Goal: Task Accomplishment & Management: Use online tool/utility

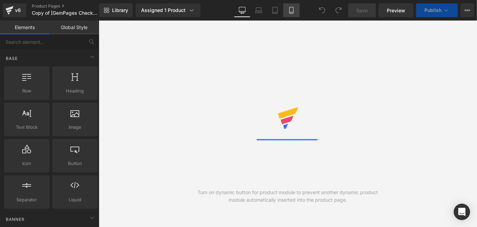
click at [296, 12] on link "Mobile" at bounding box center [291, 10] width 16 height 14
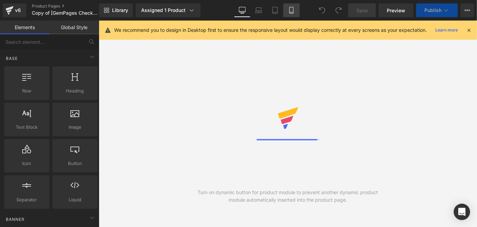
click at [296, 15] on link "Mobile" at bounding box center [291, 10] width 16 height 14
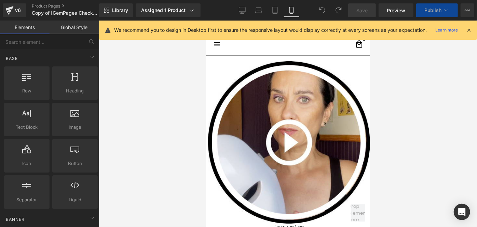
scroll to position [37, 0]
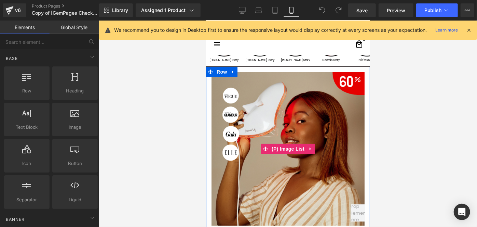
click at [269, 117] on img at bounding box center [287, 148] width 153 height 153
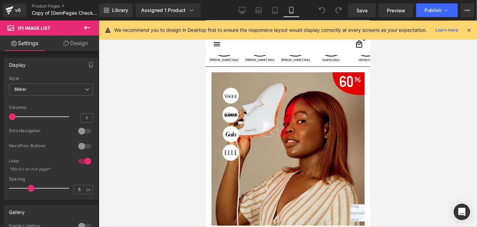
click at [84, 42] on link "Design" at bounding box center [76, 43] width 50 height 15
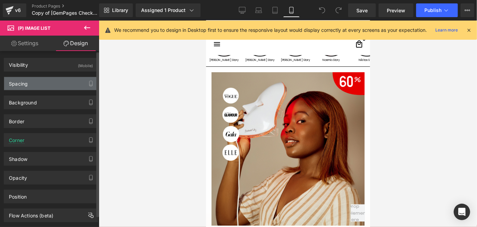
click at [65, 80] on div "Spacing" at bounding box center [51, 83] width 94 height 13
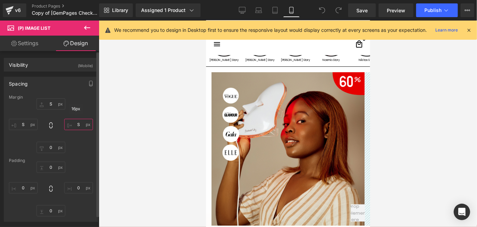
click at [77, 125] on input "text" at bounding box center [78, 124] width 29 height 11
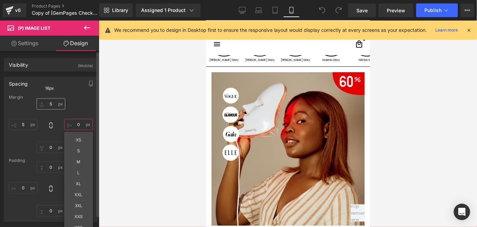
type input "0"
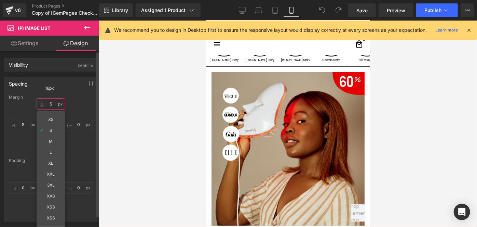
click at [54, 104] on input "text" at bounding box center [51, 103] width 29 height 11
type input "9"
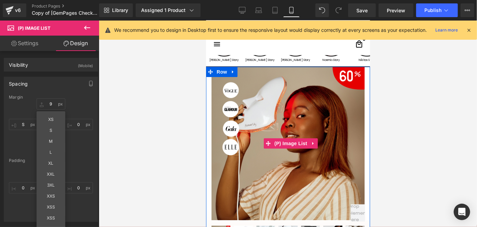
click at [251, 114] on img at bounding box center [287, 142] width 153 height 153
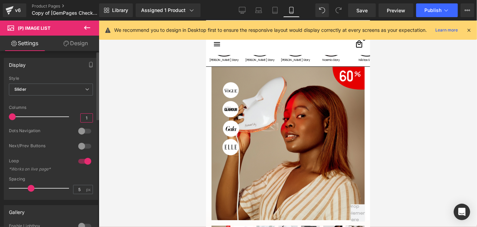
click at [85, 117] on input "1" at bounding box center [87, 117] width 12 height 9
type input "1.2"
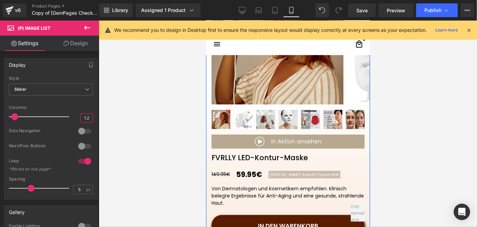
scroll to position [126, 0]
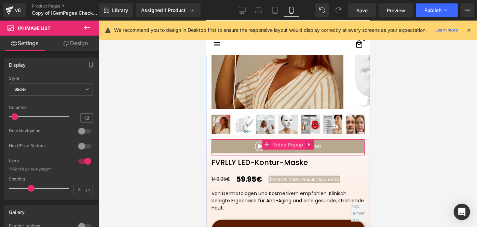
click at [271, 142] on span "Video Popup" at bounding box center [288, 144] width 34 height 10
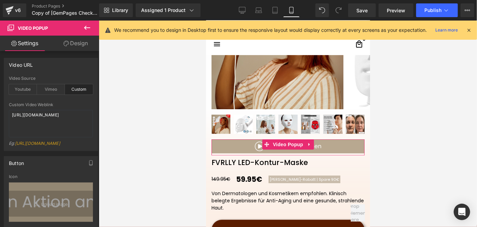
click at [79, 48] on link "Design" at bounding box center [76, 43] width 50 height 15
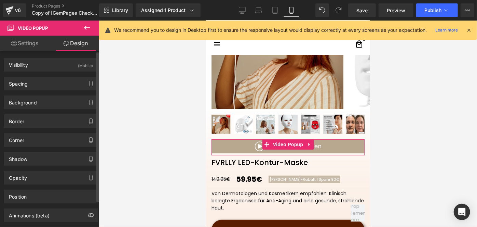
click at [38, 75] on div "Spacing Margin 0 S 0 S Padding XS 0 S 0" at bounding box center [51, 80] width 102 height 19
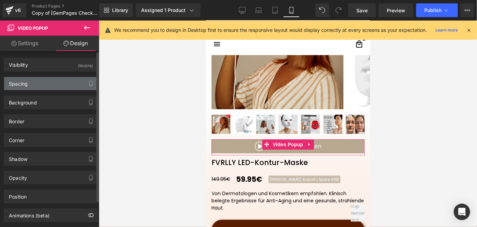
click at [29, 82] on div "Spacing" at bounding box center [51, 83] width 94 height 13
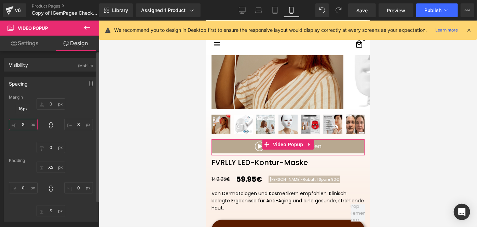
click at [27, 124] on input "S" at bounding box center [23, 124] width 29 height 11
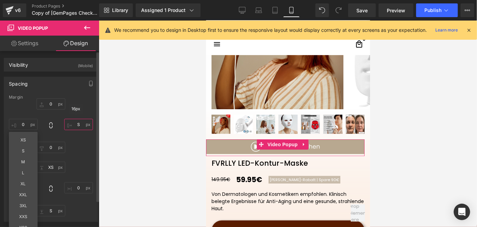
click at [74, 125] on input "S" at bounding box center [78, 124] width 29 height 11
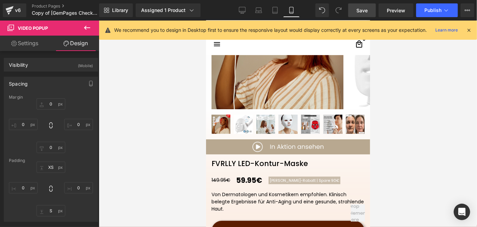
click at [354, 7] on link "Save" at bounding box center [362, 10] width 28 height 14
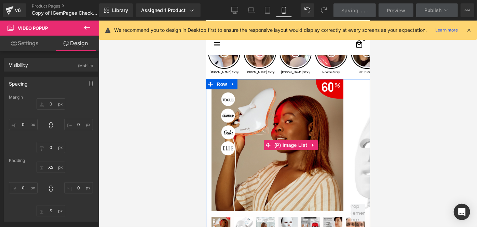
scroll to position [24, 0]
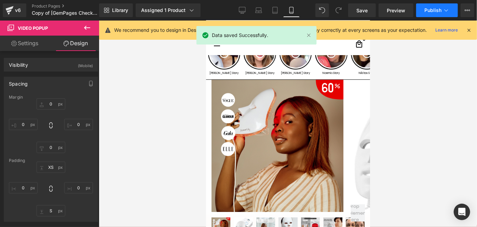
click at [432, 8] on span "Publish" at bounding box center [433, 10] width 17 height 5
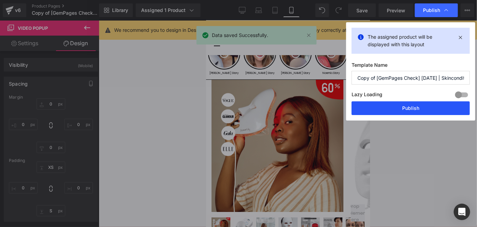
click at [395, 104] on button "Publish" at bounding box center [411, 108] width 118 height 14
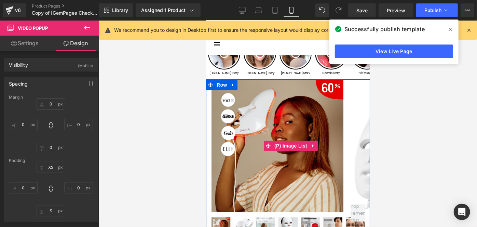
scroll to position [123, 0]
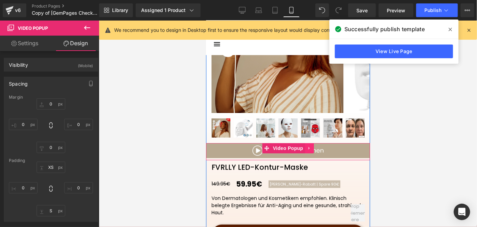
click at [309, 148] on icon at bounding box center [309, 147] width 5 height 5
click at [311, 147] on icon at bounding box center [313, 147] width 5 height 5
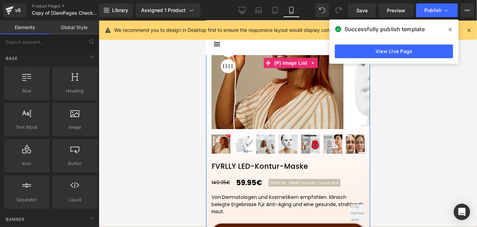
scroll to position [107, 0]
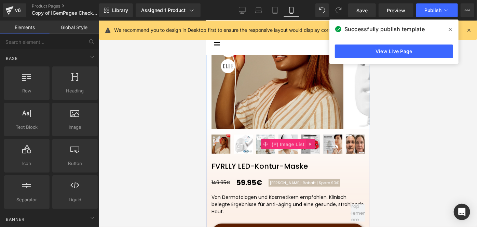
click at [287, 144] on span "(P) Image List" at bounding box center [288, 144] width 36 height 10
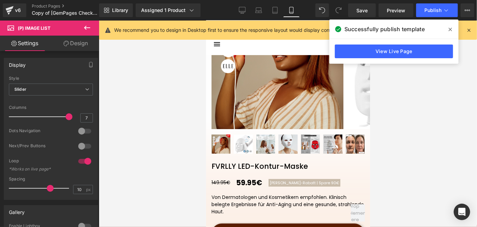
click at [70, 42] on link "Design" at bounding box center [76, 43] width 50 height 15
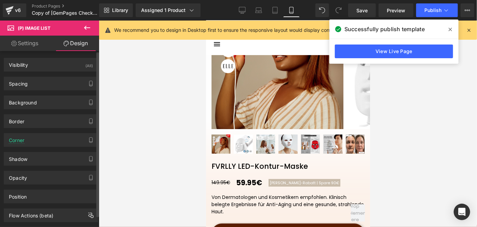
click at [62, 74] on div "Spacing Margin Padding" at bounding box center [51, 80] width 102 height 19
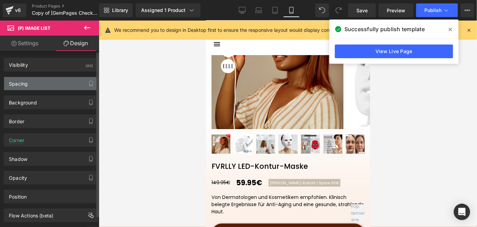
click at [64, 83] on div "Spacing" at bounding box center [51, 83] width 94 height 13
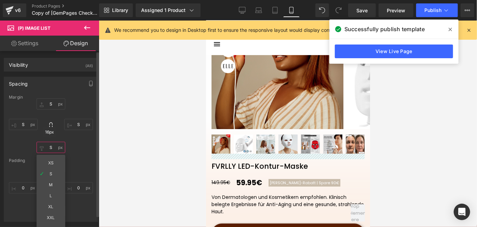
click at [54, 144] on input "text" at bounding box center [51, 147] width 29 height 11
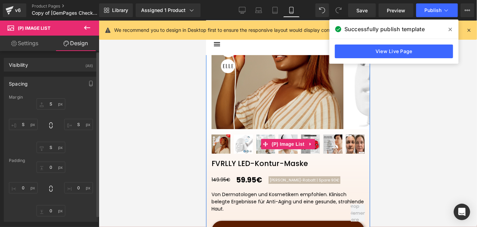
scroll to position [0, 0]
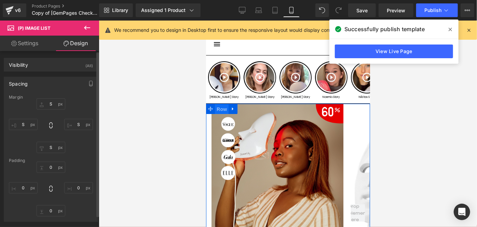
click at [221, 110] on span "Row" at bounding box center [222, 109] width 14 height 10
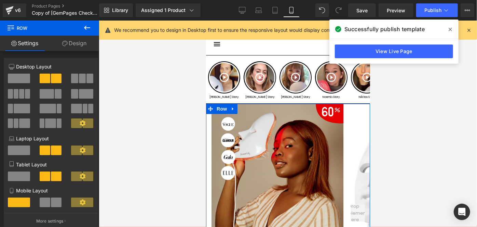
click at [238, 122] on img at bounding box center [277, 169] width 132 height 132
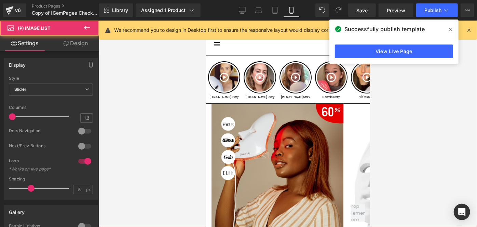
click at [82, 48] on link "Design" at bounding box center [76, 43] width 50 height 15
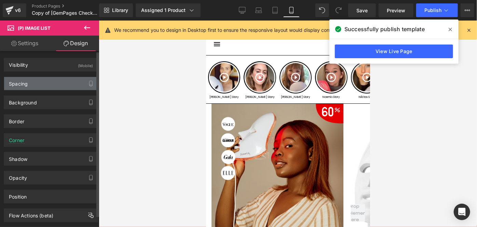
click at [31, 86] on div "Spacing" at bounding box center [51, 83] width 94 height 13
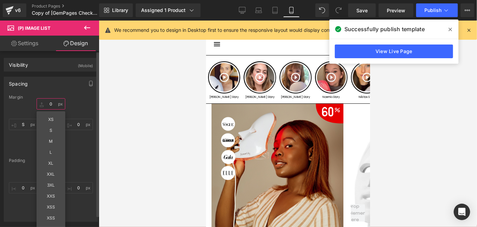
click at [52, 104] on input "text" at bounding box center [51, 103] width 29 height 11
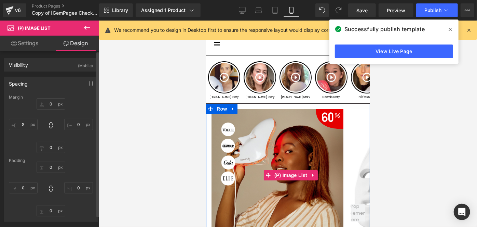
click at [302, 132] on img at bounding box center [277, 175] width 132 height 132
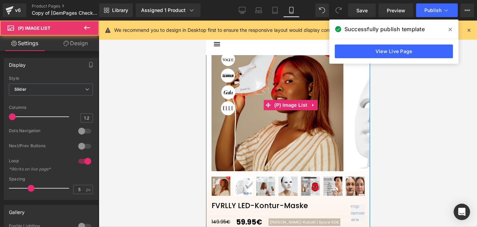
scroll to position [96, 0]
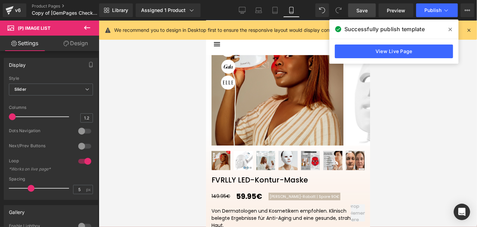
click at [364, 16] on link "Save" at bounding box center [362, 10] width 28 height 14
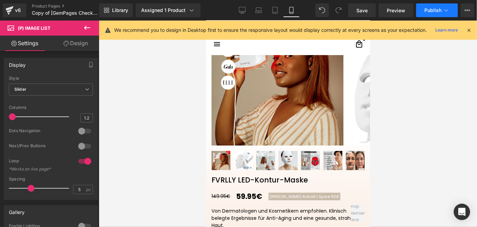
click at [433, 15] on button "Publish" at bounding box center [437, 10] width 42 height 14
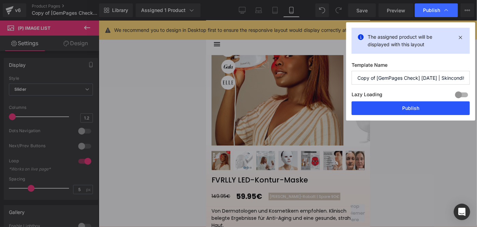
click at [378, 103] on button "Publish" at bounding box center [411, 108] width 118 height 14
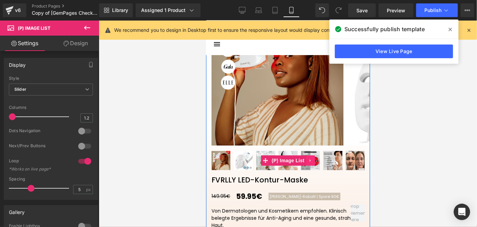
click at [309, 159] on icon at bounding box center [310, 159] width 5 height 5
click at [310, 159] on link at bounding box center [314, 160] width 9 height 10
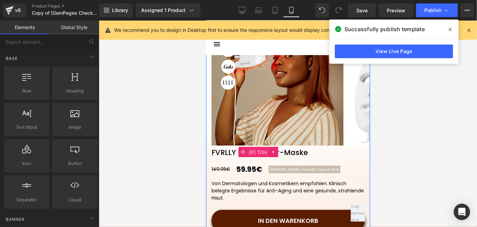
click at [254, 149] on span "(P) Title" at bounding box center [258, 152] width 22 height 10
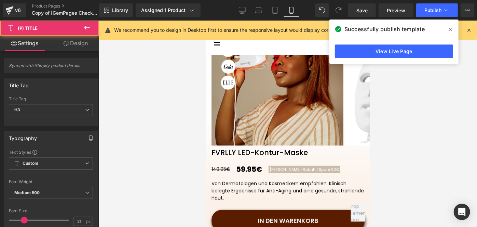
click at [70, 44] on link "Design" at bounding box center [76, 43] width 50 height 15
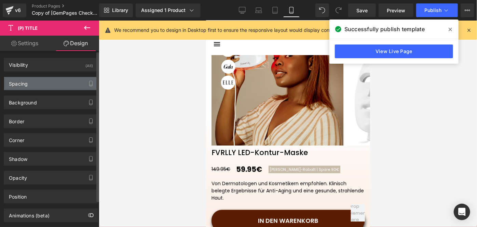
click at [42, 83] on div "Spacing" at bounding box center [51, 83] width 94 height 13
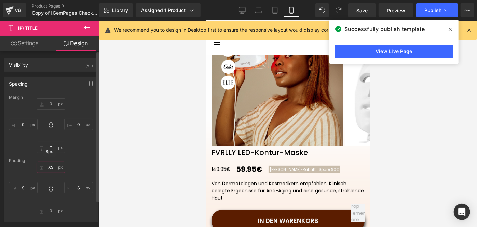
click at [49, 168] on input "text" at bounding box center [51, 166] width 29 height 11
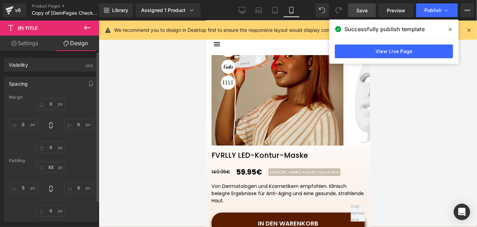
click at [357, 12] on link "Save" at bounding box center [362, 10] width 28 height 14
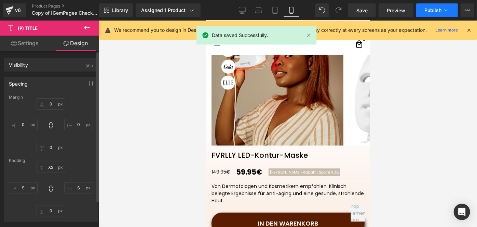
click at [425, 8] on span "Publish" at bounding box center [433, 10] width 17 height 5
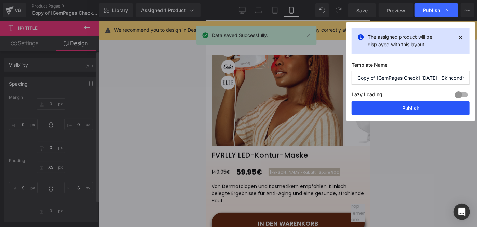
click at [385, 110] on button "Publish" at bounding box center [411, 108] width 118 height 14
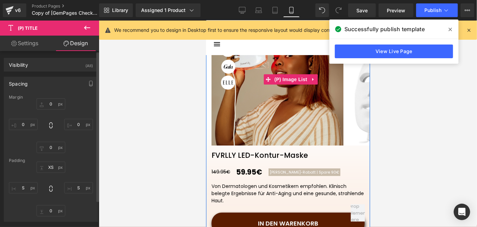
click at [294, 103] on img at bounding box center [277, 79] width 132 height 132
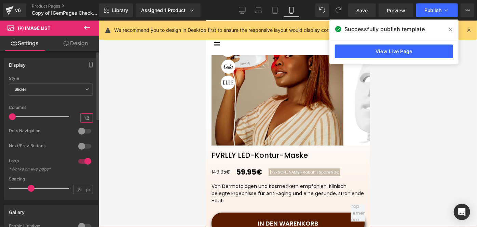
click at [87, 116] on input "1.2" at bounding box center [87, 117] width 12 height 9
type input "1"
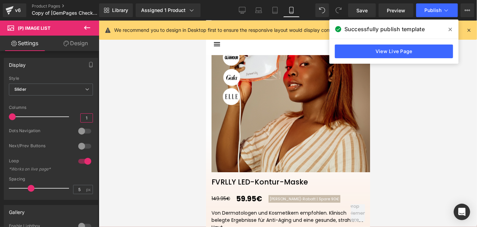
type input "1"
click at [80, 45] on link "Design" at bounding box center [76, 43] width 50 height 15
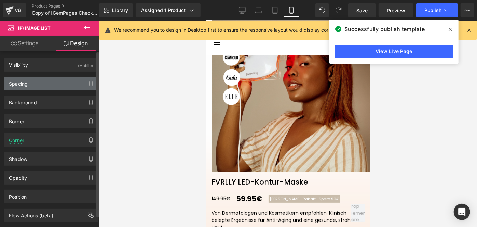
click at [50, 88] on div "Spacing" at bounding box center [51, 83] width 94 height 13
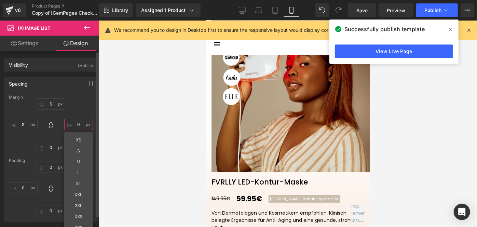
click at [76, 125] on input "text" at bounding box center [78, 124] width 29 height 11
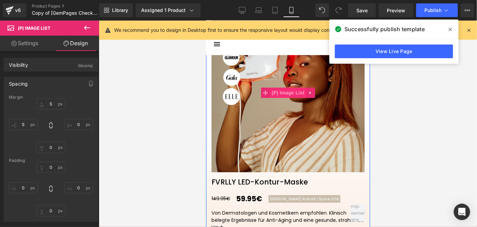
click at [271, 93] on span "(P) Image List" at bounding box center [288, 92] width 36 height 10
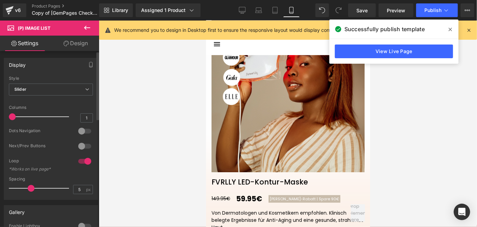
click at [83, 128] on div at bounding box center [85, 130] width 16 height 11
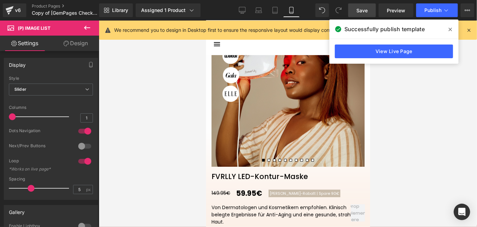
click at [352, 7] on link "Save" at bounding box center [362, 10] width 28 height 14
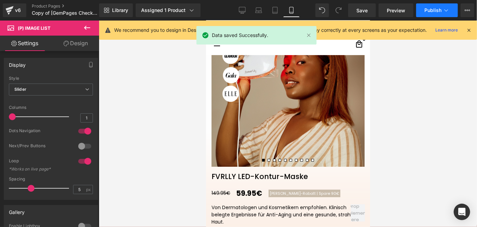
click at [428, 11] on span "Publish" at bounding box center [433, 10] width 17 height 5
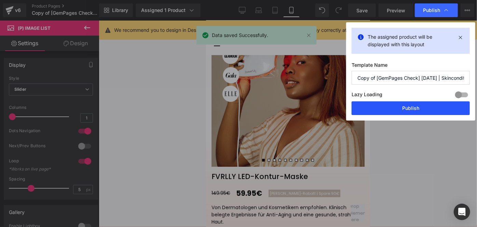
click at [416, 101] on button "Publish" at bounding box center [411, 108] width 118 height 14
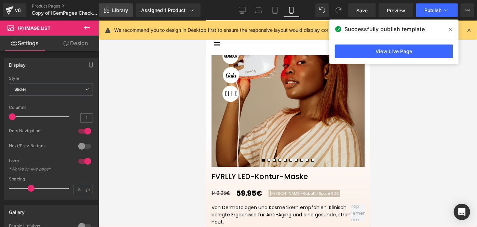
click at [119, 6] on link "Library" at bounding box center [116, 10] width 34 height 14
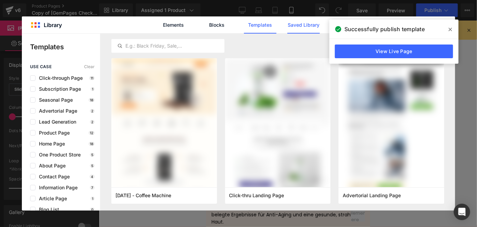
click at [308, 28] on link "Saved Library" at bounding box center [303, 24] width 32 height 17
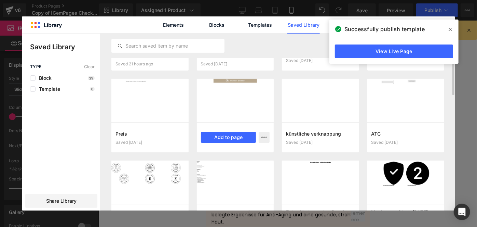
scroll to position [62, 0]
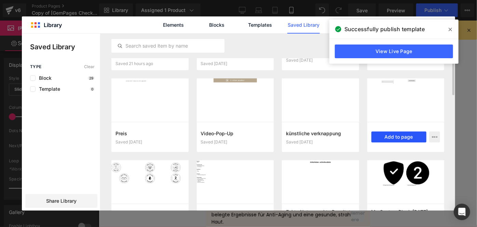
click at [393, 132] on button "Add to page" at bounding box center [399, 136] width 55 height 11
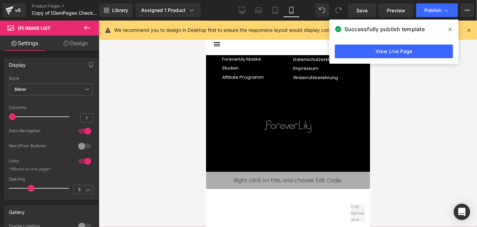
scroll to position [2764, 0]
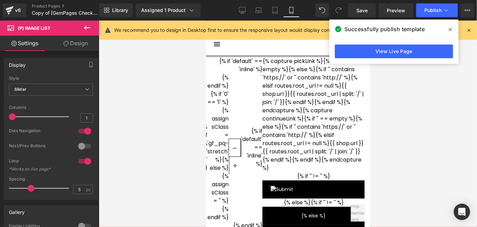
click at [449, 30] on icon at bounding box center [450, 29] width 3 height 5
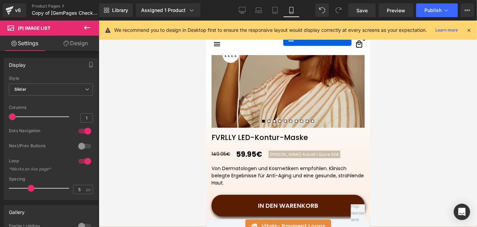
scroll to position [115, 0]
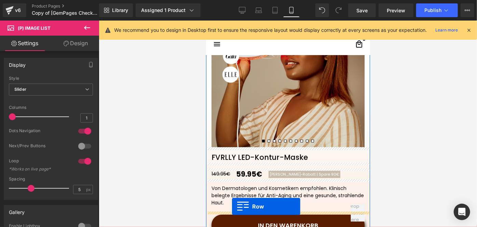
drag, startPoint x: 222, startPoint y: 60, endPoint x: 232, endPoint y: 205, distance: 145.6
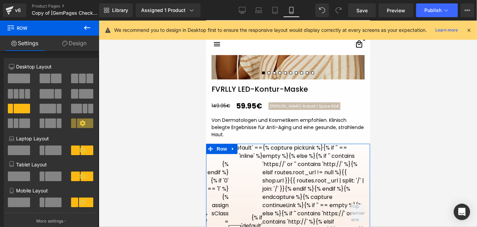
scroll to position [184, 0]
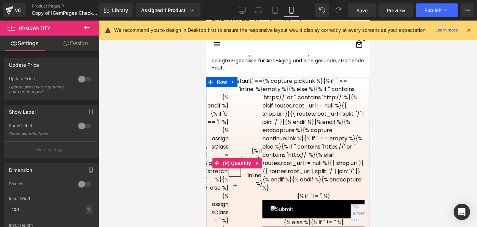
scroll to position [250, 0]
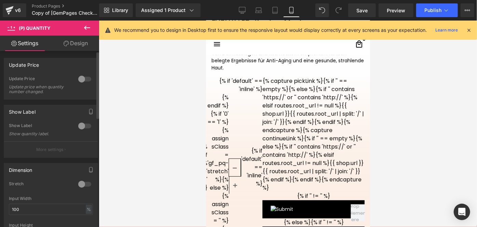
click at [80, 126] on div at bounding box center [85, 125] width 16 height 11
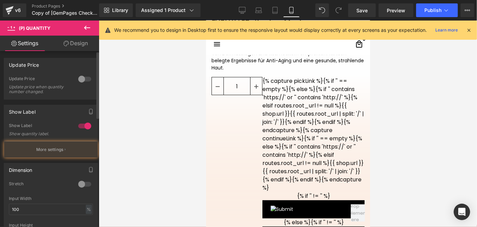
click at [80, 126] on div at bounding box center [85, 125] width 16 height 11
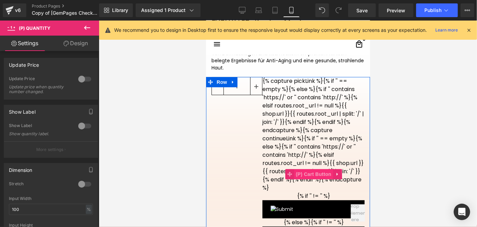
click at [306, 172] on span "(P) Cart Button" at bounding box center [313, 174] width 39 height 10
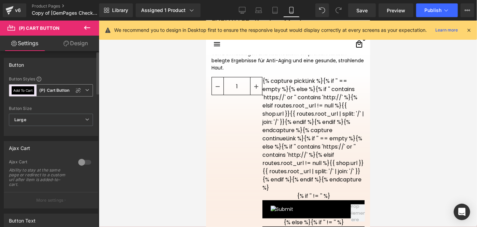
click at [56, 91] on b "(P) Cart Button" at bounding box center [54, 91] width 30 height 6
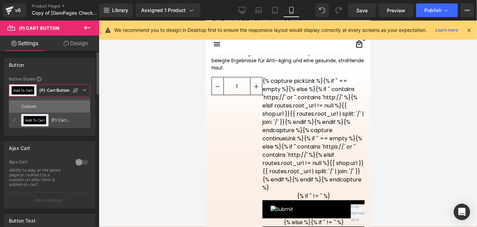
click at [59, 108] on li "Custom" at bounding box center [49, 106] width 81 height 12
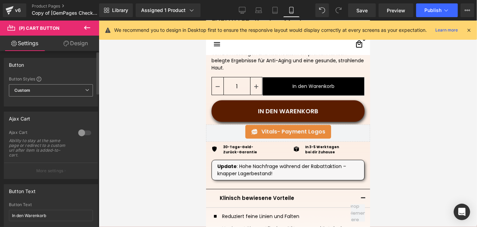
click at [68, 91] on span "Custom" at bounding box center [51, 90] width 84 height 12
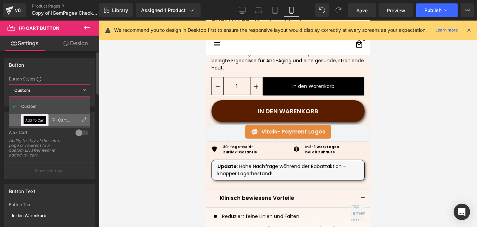
click at [49, 120] on li "Add To Cart (P) Cart Button" at bounding box center [49, 120] width 81 height 12
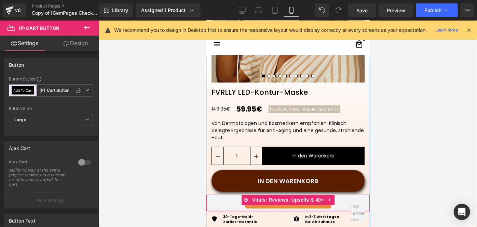
scroll to position [176, 0]
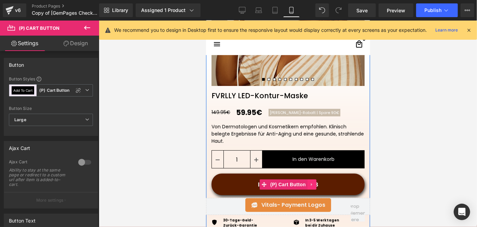
click at [311, 183] on icon at bounding box center [311, 184] width 1 height 3
click at [312, 183] on link at bounding box center [316, 184] width 9 height 10
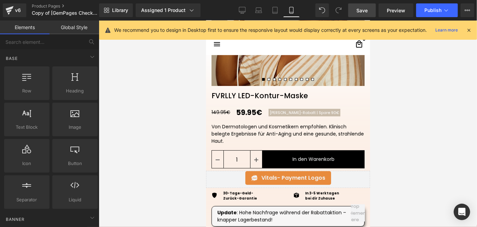
click at [359, 8] on span "Save" at bounding box center [362, 10] width 11 height 7
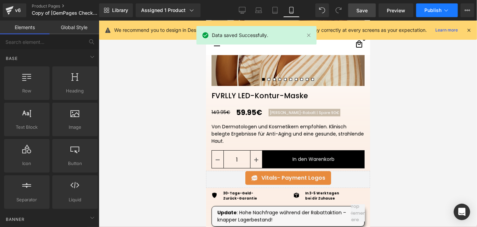
click at [426, 11] on span "Publish" at bounding box center [433, 10] width 17 height 5
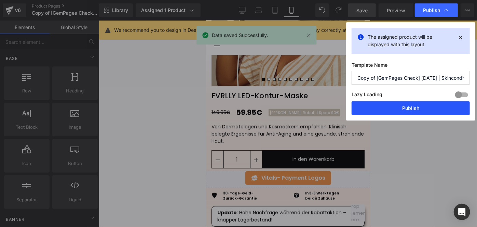
click at [385, 108] on button "Publish" at bounding box center [411, 108] width 118 height 14
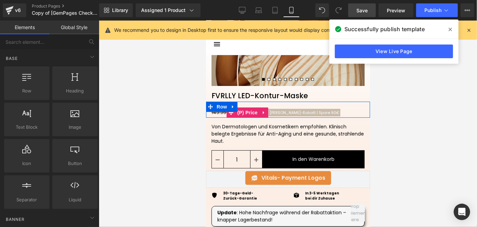
click at [287, 110] on span "Herbst-Rabatt | Spare 90€" at bounding box center [304, 111] width 70 height 5
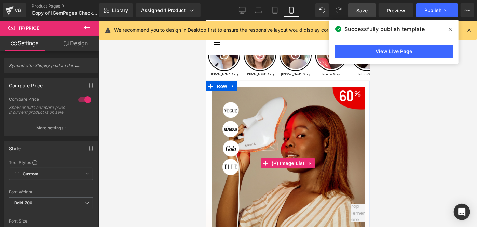
scroll to position [16, 0]
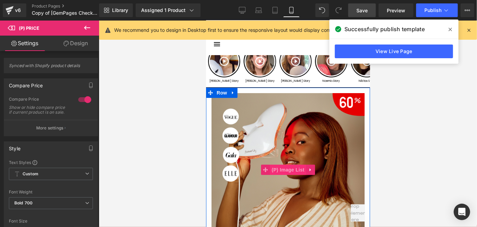
scroll to position [148, 0]
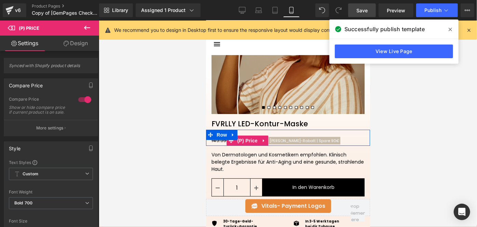
click at [286, 139] on span "Herbst-Rabatt | Spare 90€" at bounding box center [304, 139] width 70 height 5
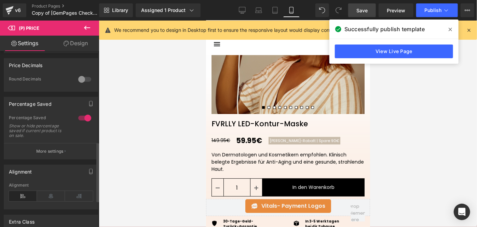
scroll to position [273, 0]
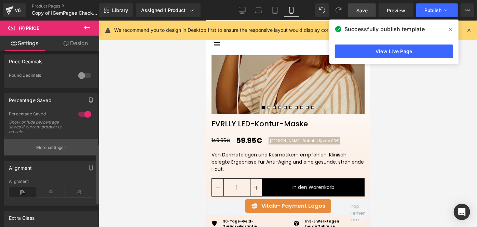
click at [66, 143] on button "More settings" at bounding box center [51, 147] width 94 height 16
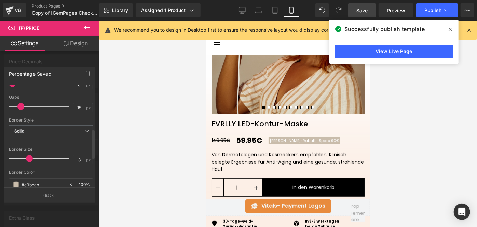
scroll to position [154, 0]
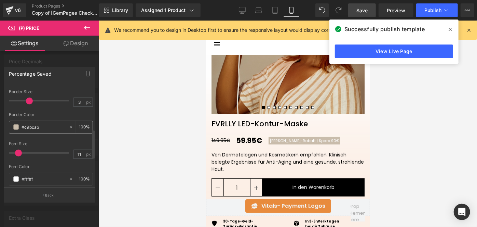
click at [40, 125] on input "#c9bcab" at bounding box center [44, 127] width 44 height 8
paste input "e50100"
type input "#e50100"
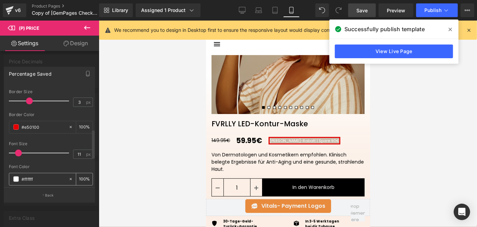
click at [33, 178] on input "#ffffff" at bounding box center [44, 179] width 44 height 8
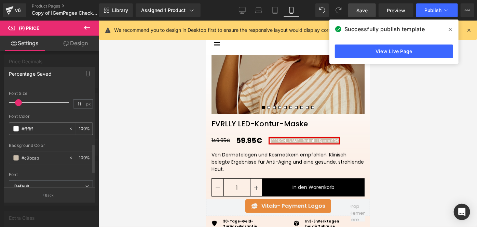
scroll to position [204, 0]
click at [46, 158] on input "#c9bcab" at bounding box center [44, 157] width 44 height 8
paste input "e50100"
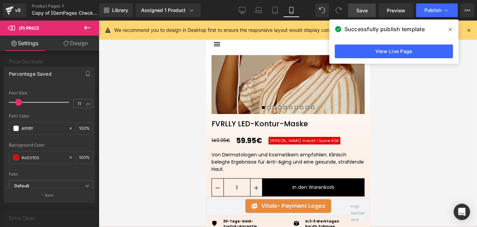
type input "#e50100"
click at [359, 17] on div "Library Assigned 1 Product Product Preview FVRLLY LED-Kontur-Maske Manage assig…" at bounding box center [288, 10] width 378 height 21
click at [365, 14] on span "Save" at bounding box center [362, 10] width 11 height 7
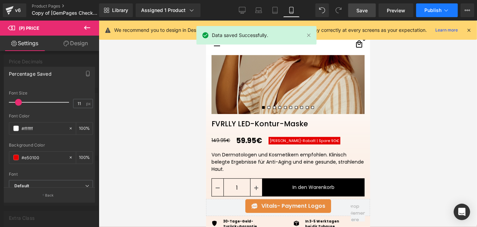
click at [426, 10] on span "Publish" at bounding box center [433, 10] width 17 height 5
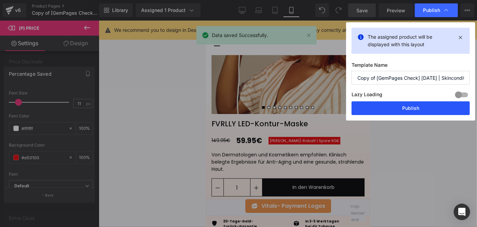
click at [388, 108] on button "Publish" at bounding box center [411, 108] width 118 height 14
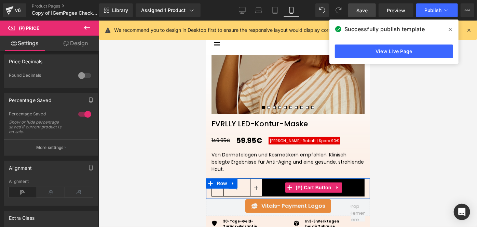
click at [309, 185] on span "(P) Cart Button" at bounding box center [313, 187] width 39 height 10
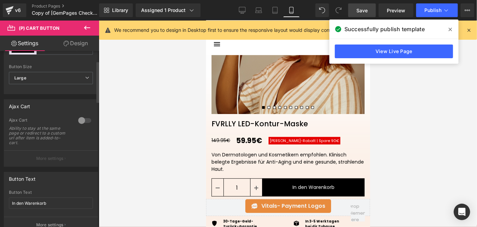
scroll to position [0, 0]
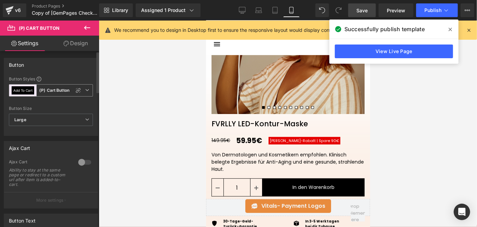
click at [57, 94] on span "Add To Cart (P) Cart Button" at bounding box center [51, 90] width 84 height 12
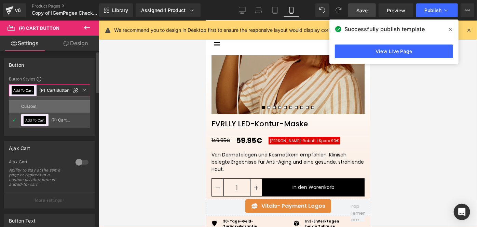
click at [45, 103] on div "Custom" at bounding box center [34, 106] width 27 height 12
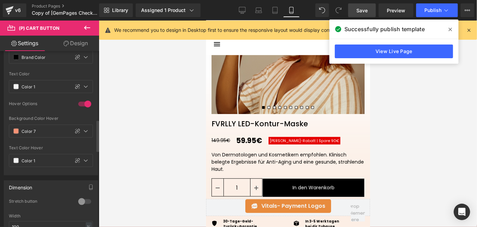
scroll to position [383, 0]
click at [14, 129] on span at bounding box center [15, 130] width 5 height 5
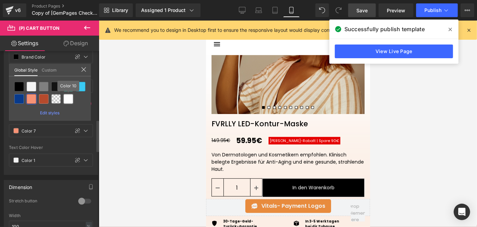
click at [65, 99] on div at bounding box center [69, 99] width 10 height 10
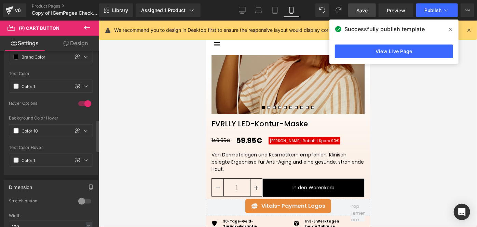
click at [363, 10] on span "Save" at bounding box center [362, 10] width 11 height 7
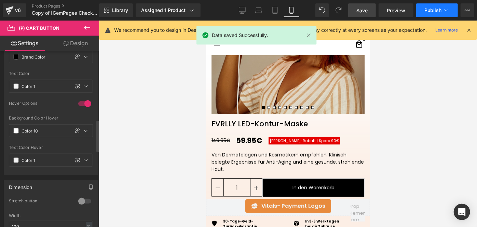
click at [429, 10] on span "Publish" at bounding box center [433, 10] width 17 height 5
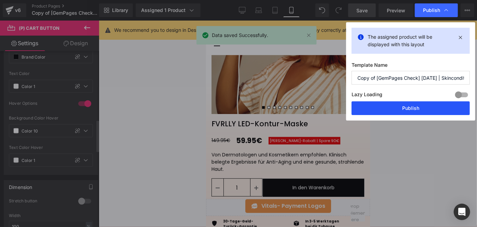
click at [387, 106] on button "Publish" at bounding box center [411, 108] width 118 height 14
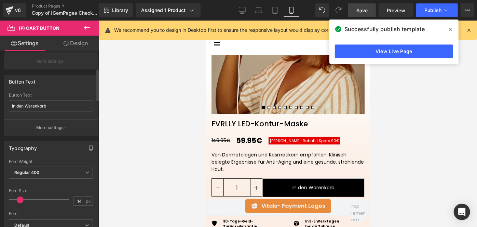
scroll to position [86, 0]
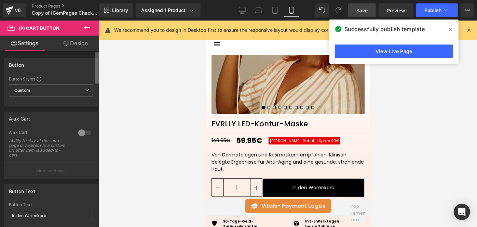
click at [101, 31] on div "(P) Cart Button You are previewing how the will restyle your page. You can not …" at bounding box center [238, 119] width 477 height 238
click at [62, 90] on span "Custom" at bounding box center [51, 90] width 84 height 12
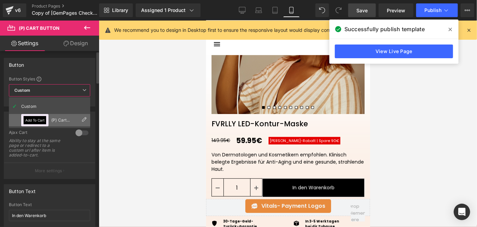
click at [49, 115] on li "Add To Cart (P) Cart Button" at bounding box center [49, 120] width 81 height 12
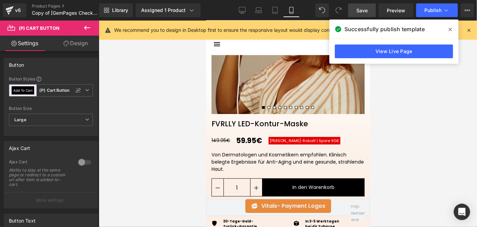
click at [363, 9] on span "Save" at bounding box center [362, 10] width 11 height 7
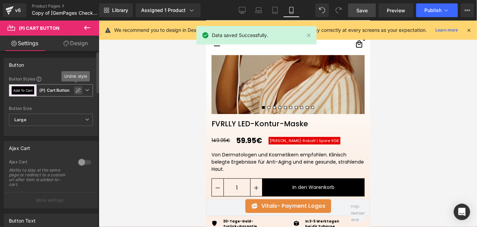
click at [76, 92] on icon at bounding box center [78, 90] width 5 height 5
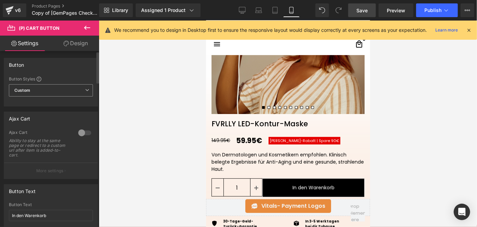
click at [75, 92] on span "Custom" at bounding box center [51, 90] width 84 height 12
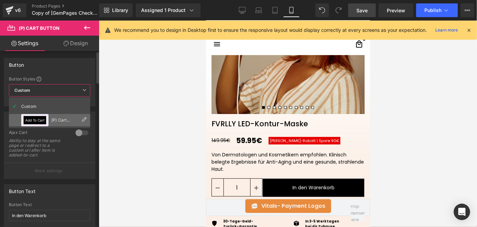
click at [58, 118] on div "(P) Cart Button" at bounding box center [64, 120] width 27 height 5
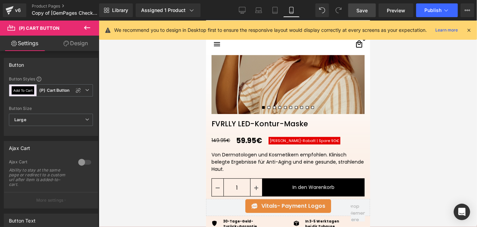
click at [87, 87] on span "Add To Cart (P) Cart Button" at bounding box center [51, 90] width 84 height 12
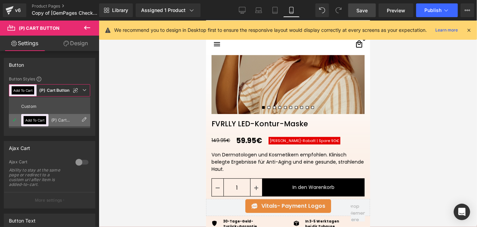
click at [84, 119] on icon at bounding box center [83, 119] width 5 height 5
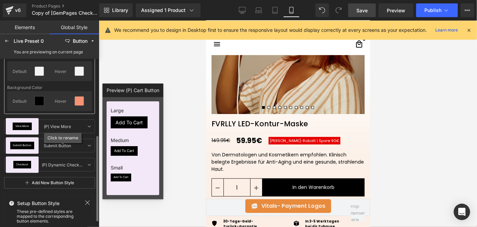
scroll to position [150, 0]
click at [79, 101] on icon at bounding box center [79, 100] width 5 height 5
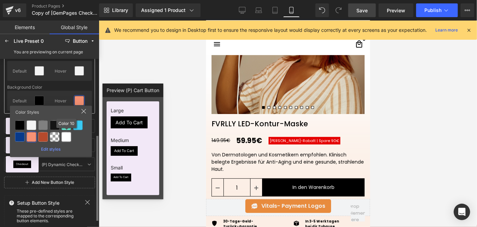
click at [68, 138] on div at bounding box center [67, 137] width 10 height 10
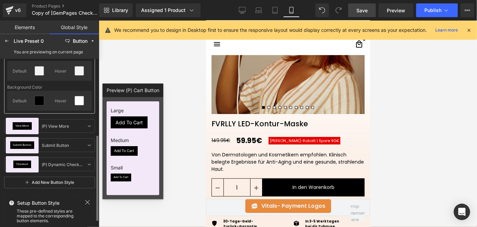
click at [364, 9] on span "Save" at bounding box center [362, 10] width 11 height 7
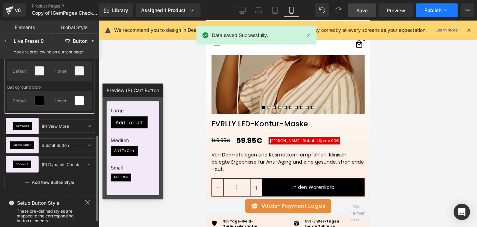
click at [423, 12] on button "Publish" at bounding box center [437, 10] width 42 height 14
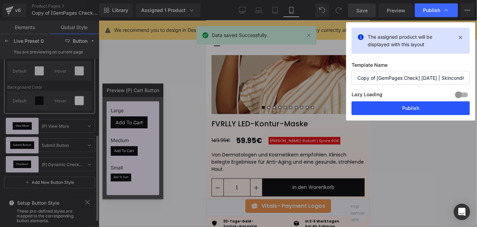
click at [391, 110] on button "Publish" at bounding box center [411, 108] width 118 height 14
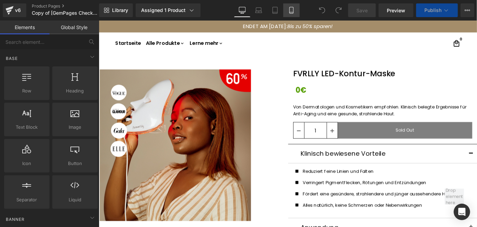
click at [289, 13] on icon at bounding box center [291, 10] width 7 height 7
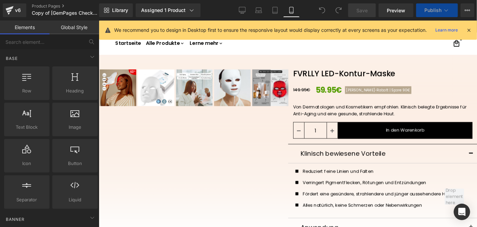
click at [289, 13] on icon at bounding box center [291, 10] width 7 height 7
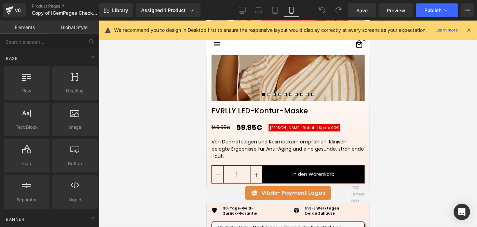
scroll to position [162, 0]
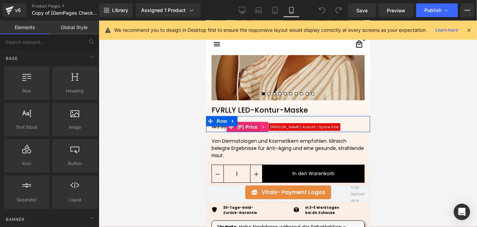
click at [282, 126] on span "Herbst-Rabatt | Spare 90€" at bounding box center [304, 126] width 70 height 5
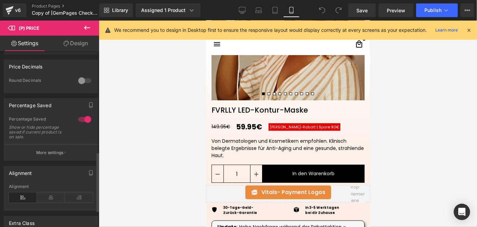
scroll to position [298, 0]
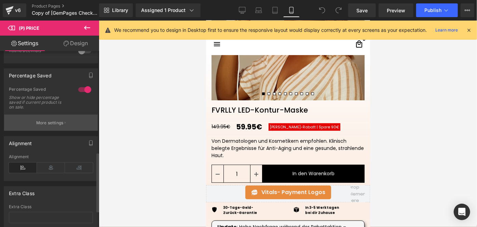
click at [82, 128] on button "More settings" at bounding box center [51, 123] width 94 height 16
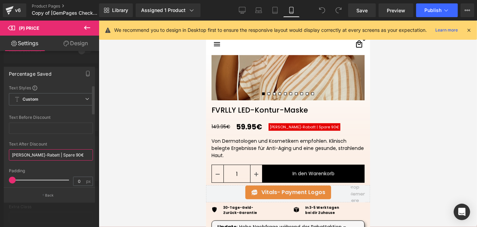
click at [13, 154] on input "Herbst-Rabatt | Spare 90€" at bounding box center [51, 154] width 84 height 11
drag, startPoint x: 78, startPoint y: 156, endPoint x: 50, endPoint y: 153, distance: 27.8
click at [50, 153] on input "60% Herbst-Rabatt | Spare 90€" at bounding box center [51, 154] width 84 height 11
type input "60% [PERSON_NAME]-Rabatt"
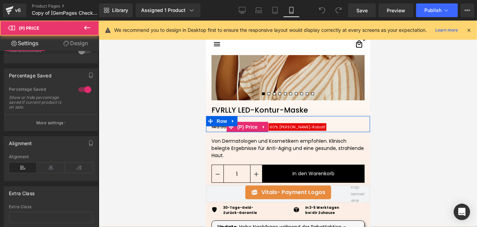
click at [284, 126] on span "60% [PERSON_NAME]-Rabatt" at bounding box center [297, 126] width 56 height 5
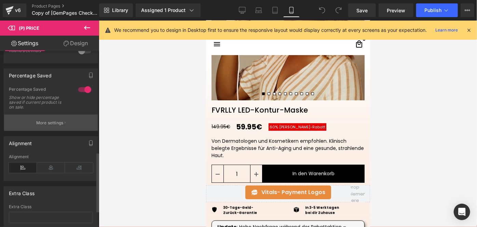
click at [50, 126] on p "More settings" at bounding box center [49, 123] width 27 height 6
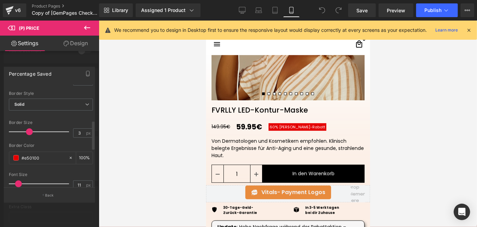
scroll to position [123, 0]
click at [49, 157] on input "#e50100" at bounding box center [44, 158] width 44 height 8
paste input "c9bcab"
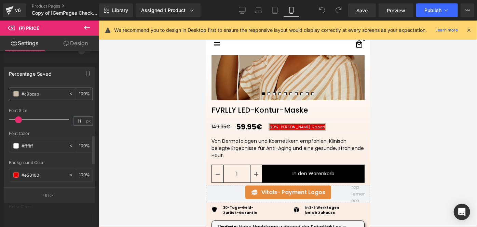
scroll to position [191, 0]
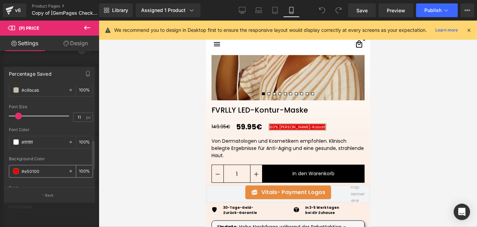
type input "#c9bcab"
click at [47, 167] on input "#e50100" at bounding box center [44, 171] width 44 height 8
paste input "#c9bcab"
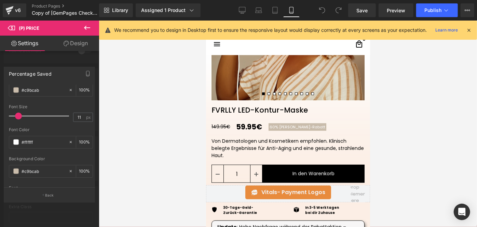
type input "#c9bcab"
click at [359, 8] on span "Save" at bounding box center [362, 10] width 11 height 7
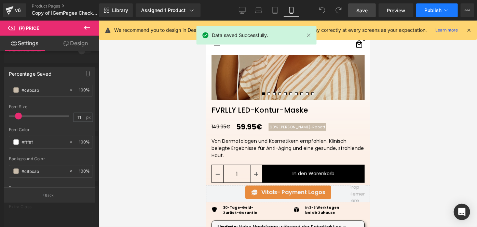
click at [427, 11] on span "Publish" at bounding box center [433, 10] width 17 height 5
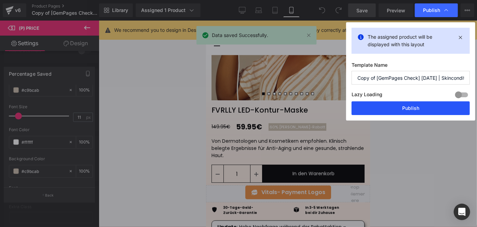
click at [398, 102] on button "Publish" at bounding box center [411, 108] width 118 height 14
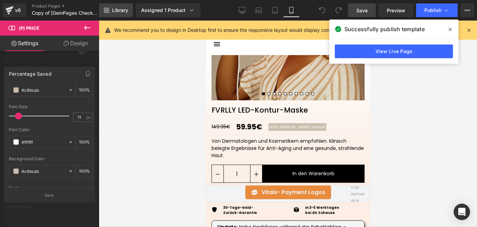
click at [122, 9] on span "Library" at bounding box center [120, 10] width 16 height 6
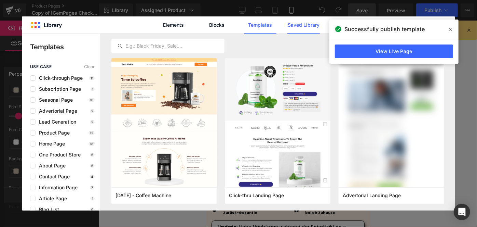
click at [318, 28] on link "Saved Library" at bounding box center [303, 24] width 32 height 17
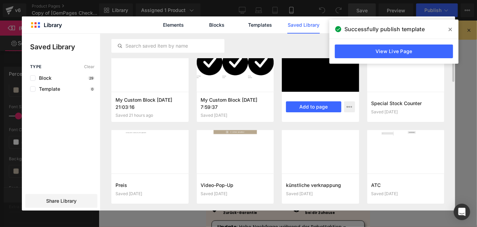
scroll to position [10, 0]
click at [449, 27] on icon at bounding box center [450, 29] width 3 height 5
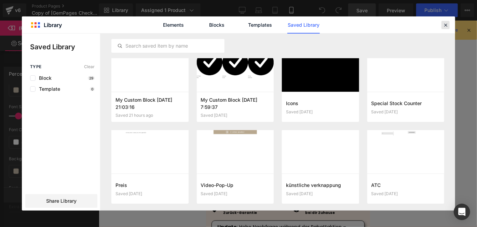
click at [448, 25] on icon at bounding box center [446, 25] width 6 height 6
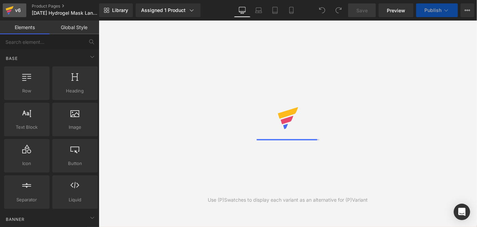
click at [8, 6] on icon at bounding box center [9, 10] width 8 height 17
drag, startPoint x: 255, startPoint y: 12, endPoint x: 293, endPoint y: 11, distance: 37.6
click at [288, 10] on div "Desktop Laptop Tablet Mobile" at bounding box center [267, 10] width 66 height 14
click at [288, 10] on icon at bounding box center [291, 10] width 7 height 7
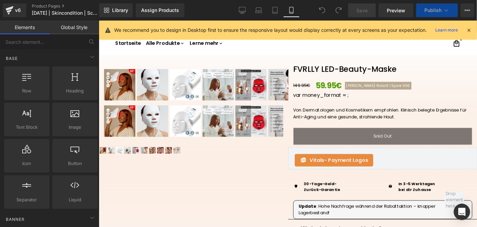
click at [293, 11] on icon at bounding box center [291, 10] width 7 height 7
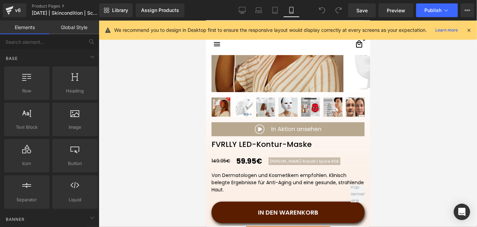
scroll to position [150, 0]
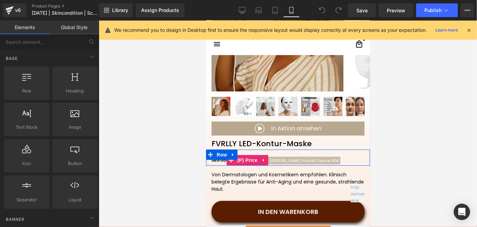
click at [281, 158] on span "Herbst-Rabatt | Spare 90€" at bounding box center [304, 159] width 70 height 5
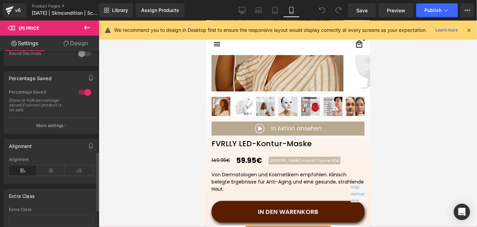
scroll to position [294, 0]
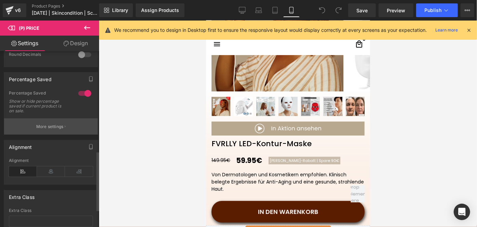
click at [52, 133] on button "More settings" at bounding box center [51, 126] width 94 height 16
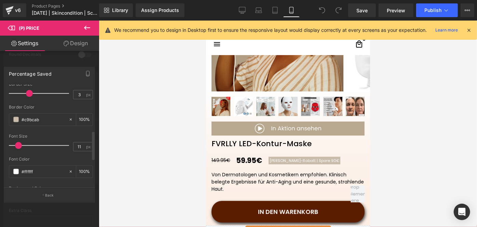
scroll to position [162, 0]
click at [38, 118] on input "#c9bcab" at bounding box center [44, 119] width 44 height 8
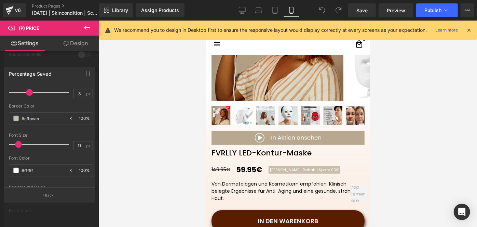
scroll to position [196, 0]
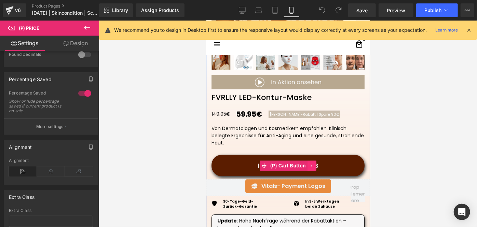
click at [309, 163] on icon at bounding box center [311, 164] width 5 height 5
click at [298, 165] on icon at bounding box center [298, 164] width 5 height 5
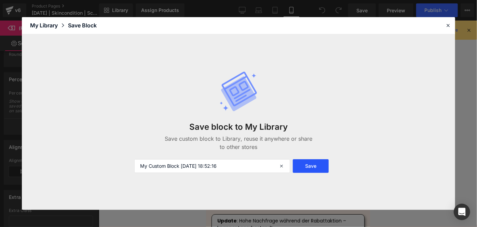
click at [323, 166] on button "Save" at bounding box center [311, 166] width 36 height 14
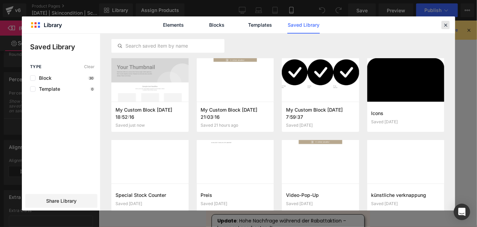
click at [445, 26] on icon at bounding box center [446, 25] width 6 height 6
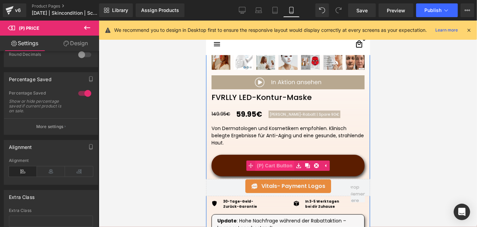
click at [282, 165] on span "(P) Cart Button" at bounding box center [274, 165] width 39 height 10
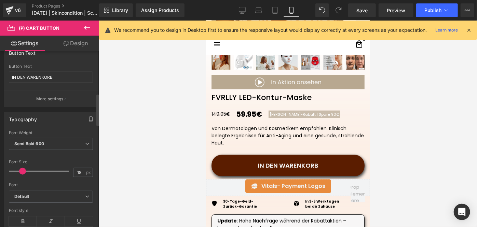
scroll to position [253, 0]
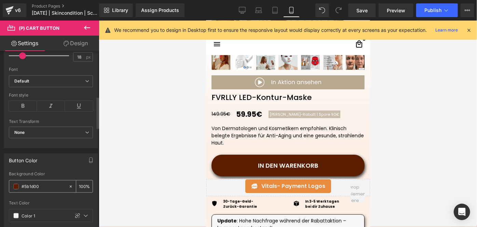
click at [51, 183] on input "#5b1d00" at bounding box center [44, 187] width 44 height 8
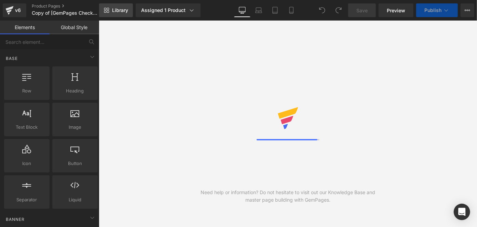
click at [109, 12] on link "Library" at bounding box center [116, 10] width 34 height 14
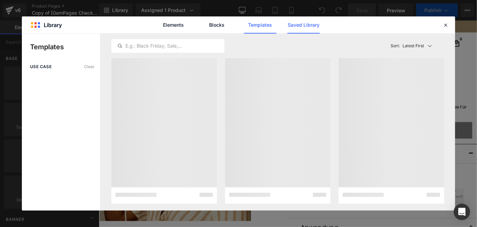
click at [306, 25] on link "Saved Library" at bounding box center [303, 24] width 32 height 17
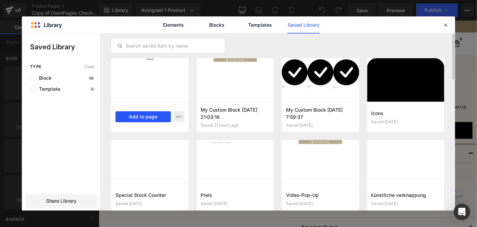
click at [157, 117] on button "Add to page" at bounding box center [143, 116] width 55 height 11
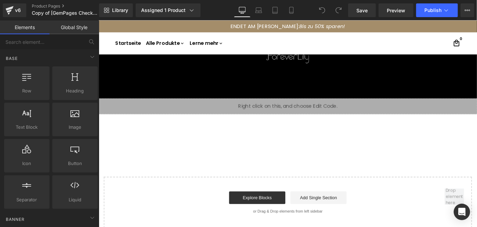
scroll to position [535, 0]
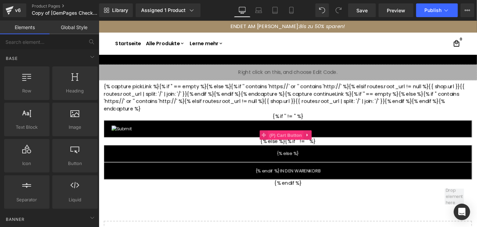
click at [300, 143] on span "(P) Cart Button" at bounding box center [302, 145] width 39 height 10
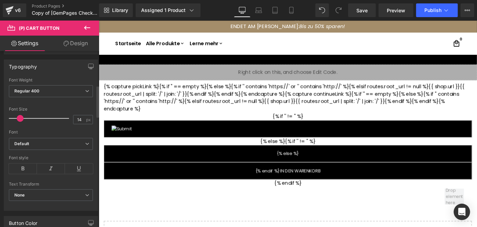
scroll to position [190, 0]
click at [79, 120] on input "14" at bounding box center [79, 120] width 12 height 9
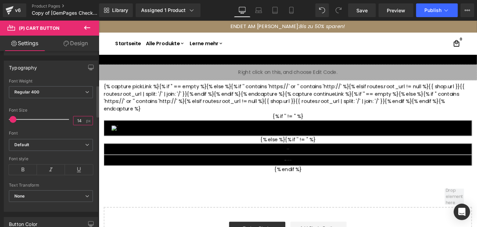
type input "14"
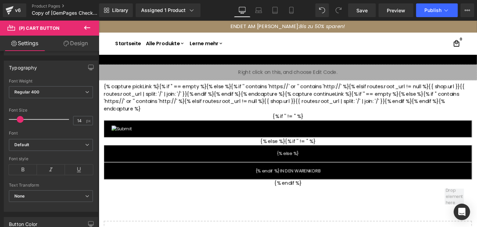
drag, startPoint x: 300, startPoint y: 143, endPoint x: 271, endPoint y: 95, distance: 55.3
click at [271, 95] on div "{% capture pickLink %}{% if '' == empty %}{% else %}{% if '' contains 'https://…" at bounding box center [305, 145] width 403 height 114
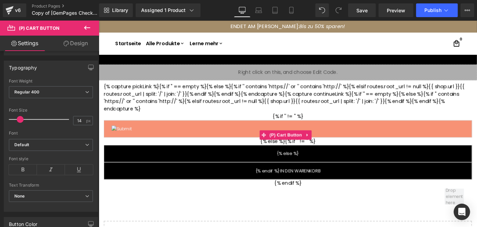
drag, startPoint x: 308, startPoint y: 143, endPoint x: 315, endPoint y: 136, distance: 9.9
click at [315, 136] on div "{% capture pickLink %}{% if '' == empty %}{% else %}{% if '' contains 'https://…" at bounding box center [305, 145] width 403 height 114
drag, startPoint x: 303, startPoint y: 144, endPoint x: 291, endPoint y: 134, distance: 15.5
click at [291, 134] on div "{% capture pickLink %}{% if '' == empty %}{% else %}{% if '' contains 'https://…" at bounding box center [305, 145] width 403 height 114
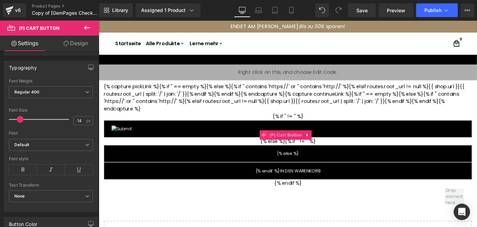
drag, startPoint x: 293, startPoint y: 142, endPoint x: 281, endPoint y: 143, distance: 12.0
click at [281, 143] on link "(P) Cart Button" at bounding box center [299, 145] width 48 height 10
drag, startPoint x: 279, startPoint y: 143, endPoint x: 320, endPoint y: 112, distance: 51.0
click at [320, 112] on div "{% capture pickLink %}{% if '' == empty %}{% else %}{% if '' contains 'https://…" at bounding box center [305, 145] width 403 height 114
click at [327, 143] on icon at bounding box center [326, 145] width 5 height 5
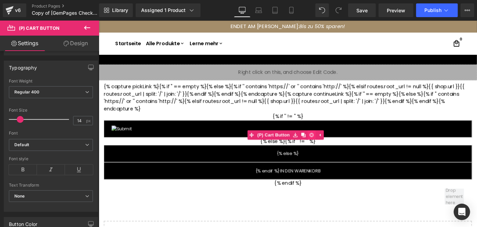
click at [327, 142] on link at bounding box center [331, 145] width 9 height 10
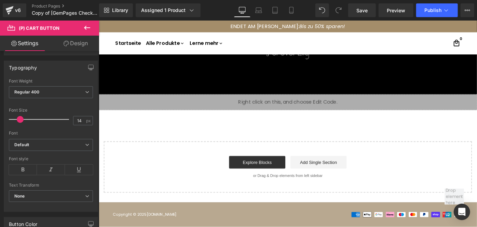
scroll to position [497, 0]
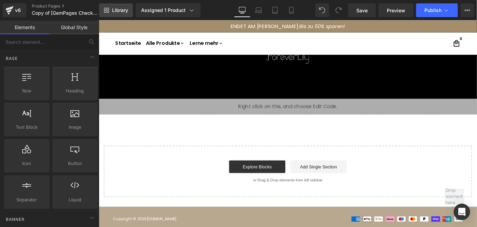
click at [123, 10] on span "Library" at bounding box center [120, 10] width 16 height 6
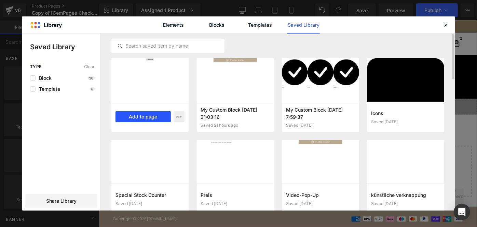
click at [145, 116] on button "Add to page" at bounding box center [143, 116] width 55 height 11
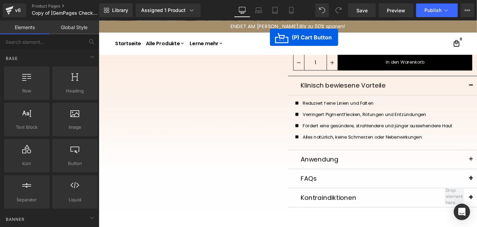
scroll to position [0, 0]
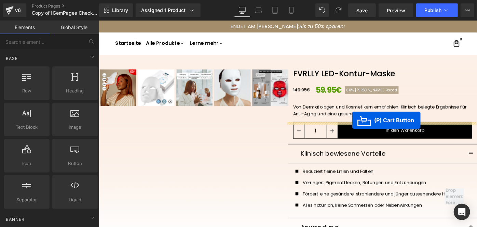
drag, startPoint x: 301, startPoint y: 144, endPoint x: 376, endPoint y: 129, distance: 76.4
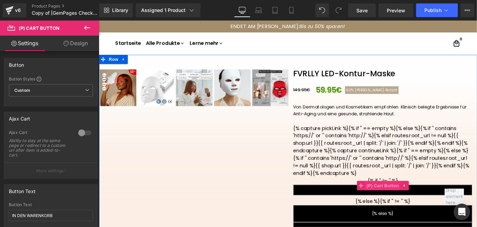
click at [400, 201] on span "(P) Cart Button" at bounding box center [409, 203] width 39 height 10
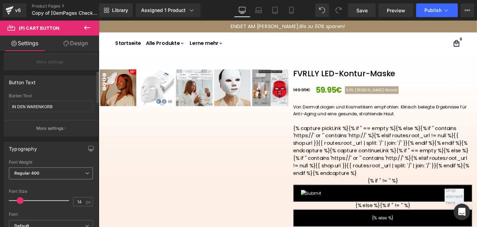
scroll to position [108, 0]
click at [78, 200] on input "14" at bounding box center [79, 202] width 12 height 9
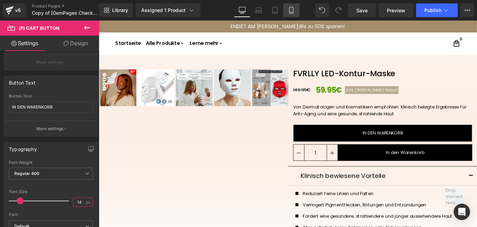
type input "14"
click at [290, 10] on icon at bounding box center [291, 10] width 7 height 7
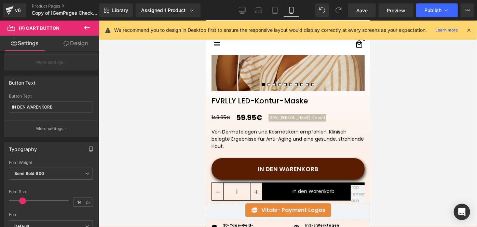
scroll to position [176, 0]
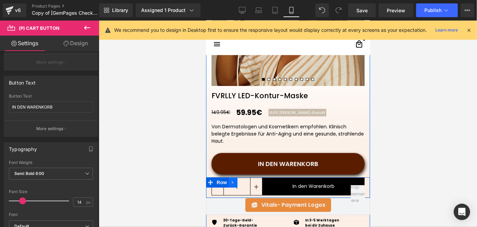
click at [231, 182] on icon at bounding box center [232, 181] width 5 height 5
click at [250, 183] on icon at bounding box center [250, 181] width 5 height 5
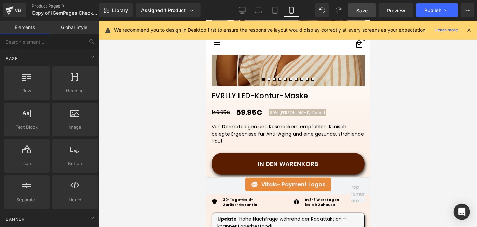
click at [359, 8] on span "Save" at bounding box center [362, 10] width 11 height 7
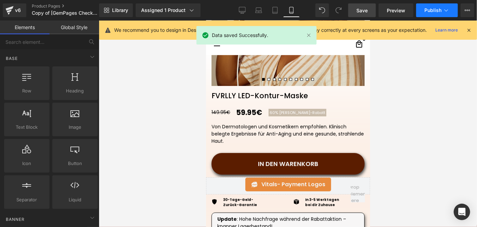
click at [421, 10] on button "Publish" at bounding box center [437, 10] width 42 height 14
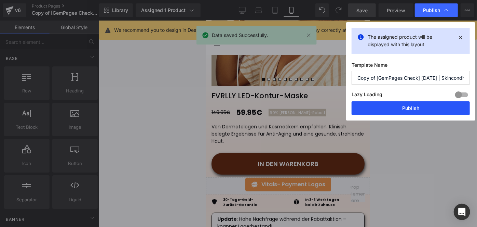
click at [372, 108] on button "Publish" at bounding box center [411, 108] width 118 height 14
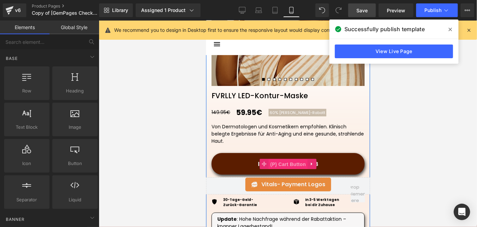
click at [285, 163] on span "(P) Cart Button" at bounding box center [287, 164] width 39 height 10
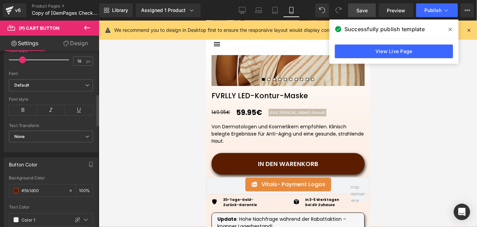
scroll to position [254, 0]
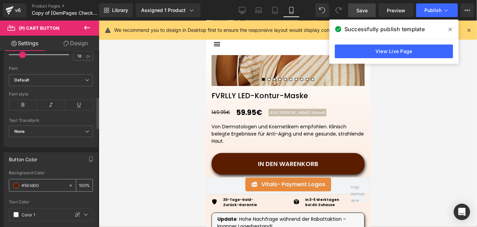
click at [17, 183] on span at bounding box center [15, 185] width 5 height 5
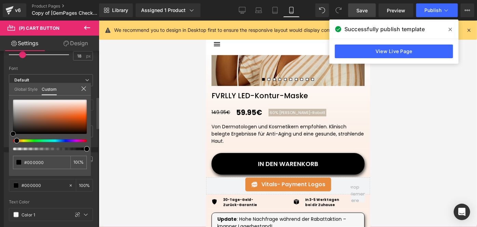
drag, startPoint x: 25, startPoint y: 115, endPoint x: 7, endPoint y: 162, distance: 50.7
click at [7, 162] on div "Button Color rgba(91, 29, 0, 1) Background Color #5b1d00 100 % var(--gf_gs-colo…" at bounding box center [51, 225] width 102 height 156
click at [356, 13] on link "Save" at bounding box center [362, 10] width 28 height 14
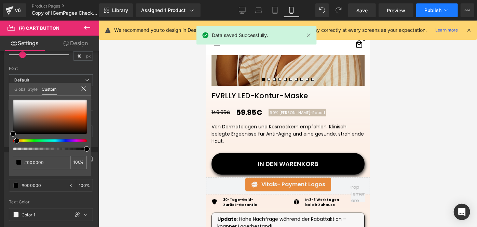
click at [427, 11] on span "Publish" at bounding box center [433, 10] width 17 height 5
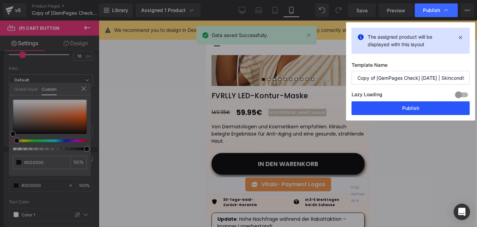
click at [369, 106] on button "Publish" at bounding box center [411, 108] width 118 height 14
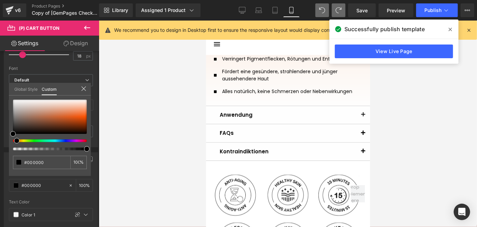
scroll to position [239, 0]
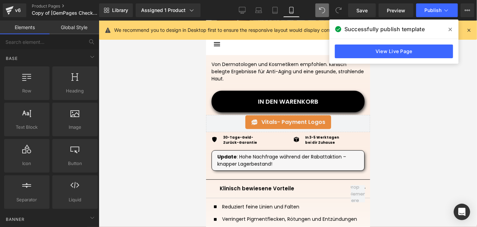
click at [339, 11] on icon at bounding box center [339, 10] width 6 height 6
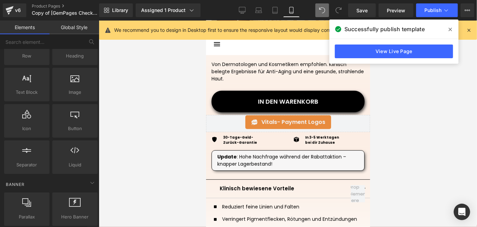
scroll to position [35, 0]
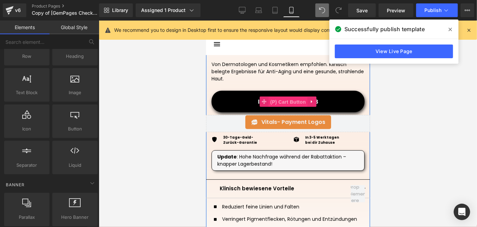
click at [289, 97] on span "(P) Cart Button" at bounding box center [287, 101] width 39 height 10
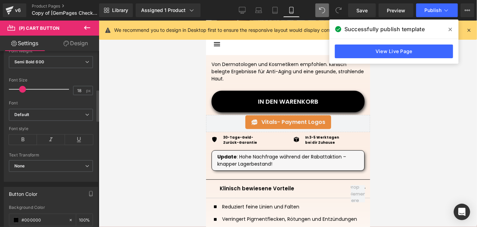
scroll to position [232, 0]
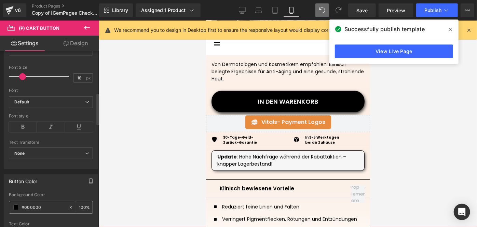
click at [42, 203] on input "#000000" at bounding box center [44, 207] width 44 height 8
paste input "5b1d"
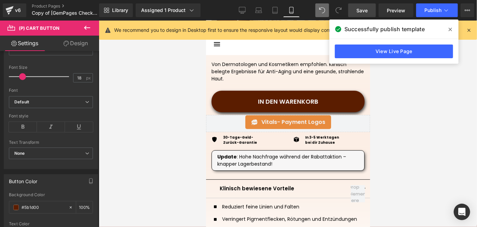
type input "#5b1d00"
click at [367, 10] on span "Save" at bounding box center [362, 10] width 11 height 7
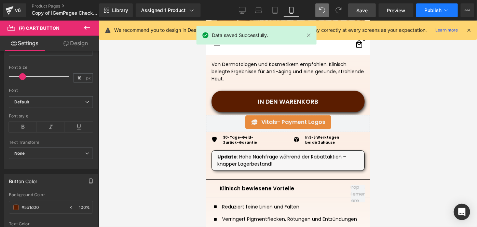
click at [432, 10] on span "Publish" at bounding box center [433, 10] width 17 height 5
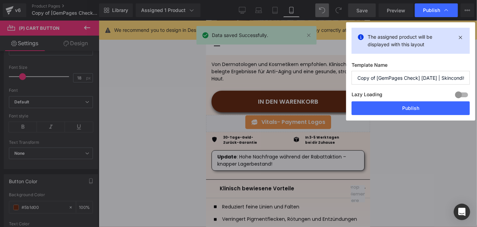
click at [387, 99] on div "Lazy Loading Build Upgrade plan to unlock" at bounding box center [411, 95] width 118 height 11
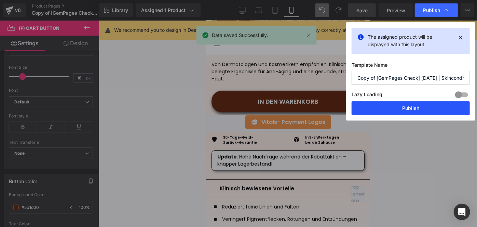
click at [390, 106] on button "Publish" at bounding box center [411, 108] width 118 height 14
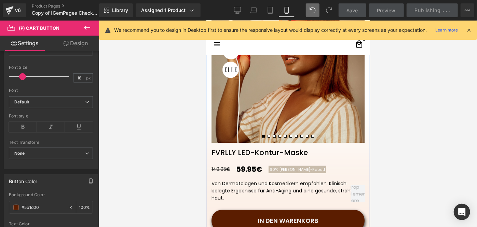
scroll to position [119, 0]
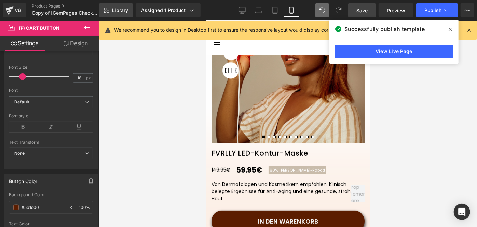
click at [125, 11] on span "Library" at bounding box center [120, 10] width 16 height 6
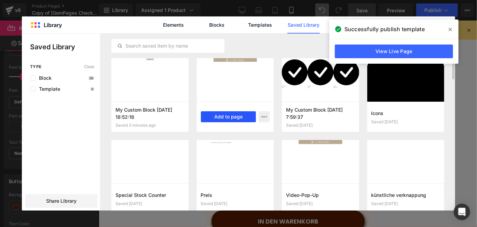
click at [234, 119] on button "Add to page" at bounding box center [228, 116] width 55 height 11
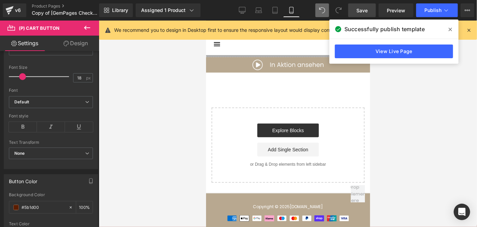
scroll to position [2729, 0]
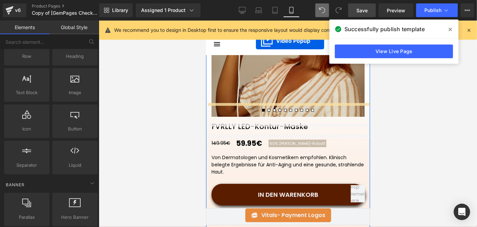
scroll to position [125, 0]
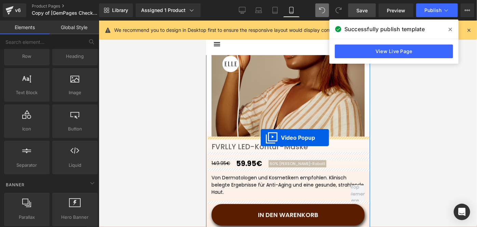
drag, startPoint x: 289, startPoint y: 95, endPoint x: 260, endPoint y: 137, distance: 51.2
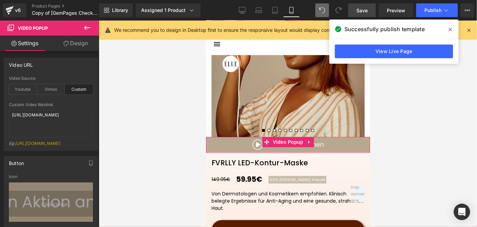
click at [86, 42] on link "Design" at bounding box center [76, 43] width 50 height 15
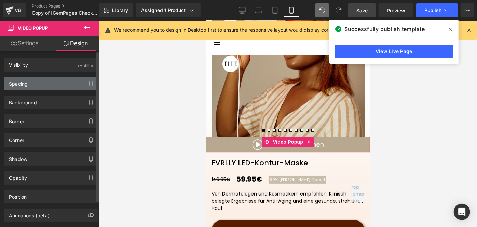
click at [30, 83] on div "Spacing" at bounding box center [51, 83] width 94 height 13
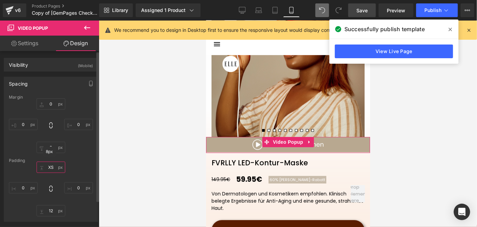
click at [49, 164] on input "text" at bounding box center [51, 166] width 29 height 11
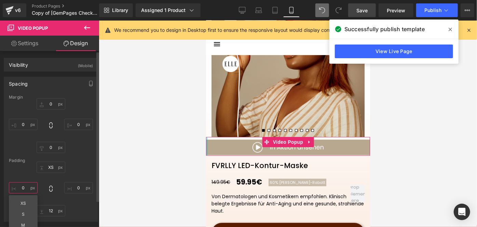
click at [29, 190] on input "text" at bounding box center [23, 187] width 29 height 11
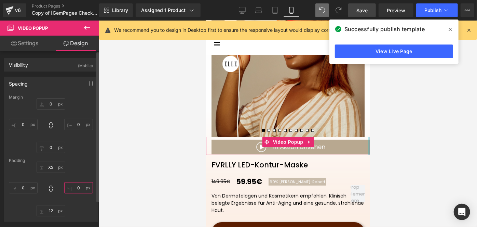
click at [87, 189] on input "text" at bounding box center [78, 187] width 29 height 11
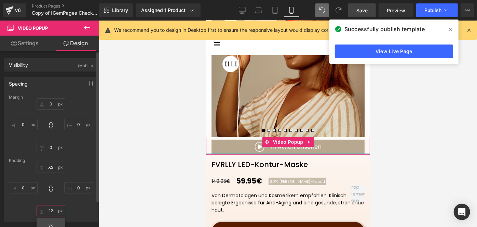
click at [53, 206] on input "text" at bounding box center [51, 210] width 29 height 11
type input "12"
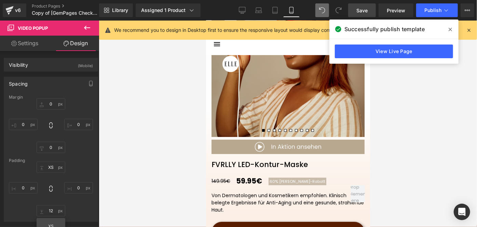
click at [370, 14] on link "Save" at bounding box center [362, 10] width 28 height 14
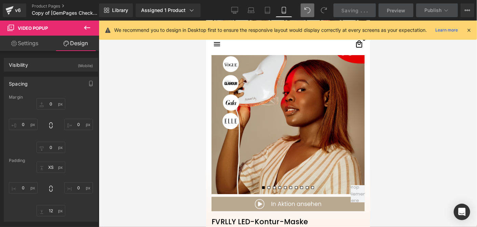
scroll to position [67, 0]
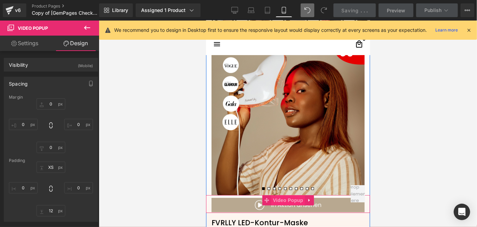
click at [281, 201] on span "Video Popup" at bounding box center [288, 200] width 34 height 10
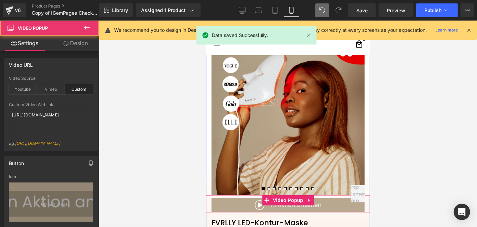
click at [245, 206] on img at bounding box center [287, 204] width 153 height 14
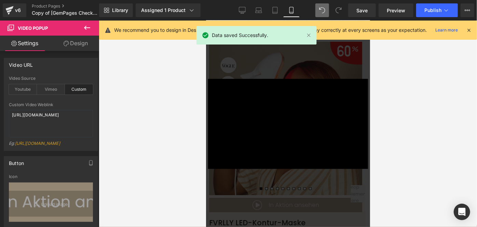
click at [259, 200] on div "Rendering Content" at bounding box center [239, 200] width 42 height 8
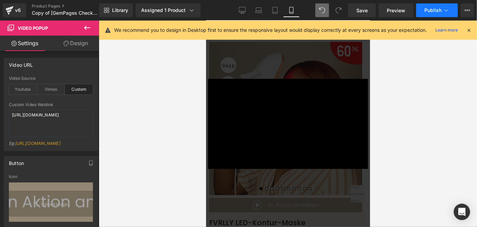
click at [426, 8] on span "Publish" at bounding box center [433, 10] width 17 height 5
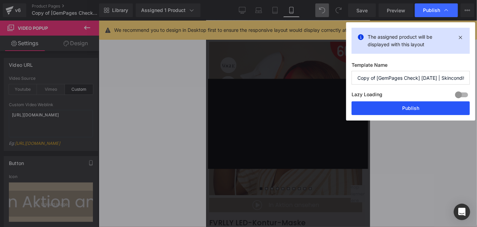
click at [386, 108] on button "Publish" at bounding box center [411, 108] width 118 height 14
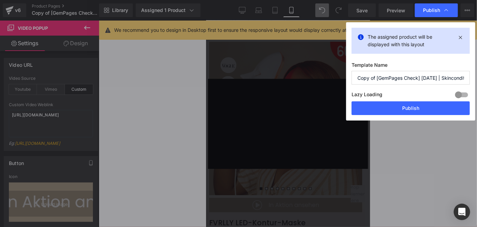
click at [314, 189] on div "× Loading..." at bounding box center [288, 123] width 164 height 206
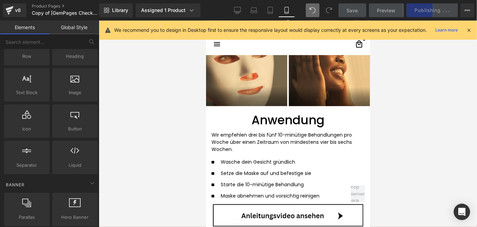
scroll to position [1440, 0]
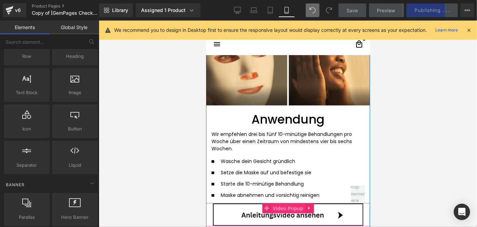
click at [291, 209] on span "Video Popup" at bounding box center [288, 208] width 34 height 10
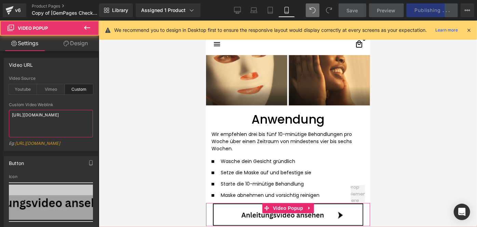
click at [65, 123] on textarea "[URL][DOMAIN_NAME]" at bounding box center [51, 123] width 84 height 27
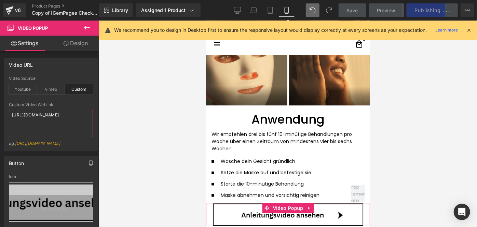
click at [65, 123] on textarea "[URL][DOMAIN_NAME]" at bounding box center [51, 123] width 84 height 27
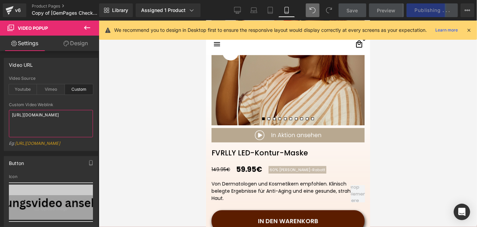
scroll to position [137, 0]
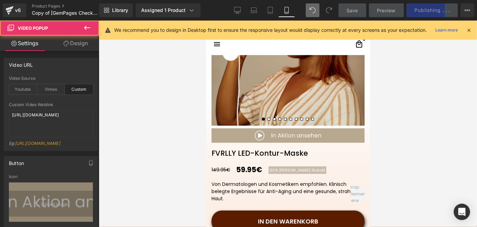
click at [285, 135] on img at bounding box center [287, 135] width 153 height 14
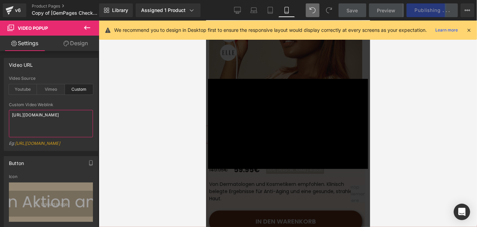
click at [55, 125] on textarea "[URL][DOMAIN_NAME]" at bounding box center [51, 123] width 84 height 27
paste textarea "edbfdd4eba6742779c16f8ab447b9619"
type textarea "[URL][DOMAIN_NAME]"
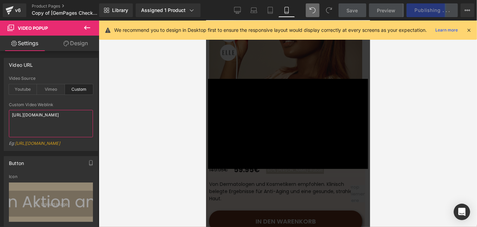
click at [55, 125] on textarea "[URL][DOMAIN_NAME]" at bounding box center [51, 123] width 84 height 27
click at [313, 178] on div "× Loading..." at bounding box center [288, 123] width 164 height 206
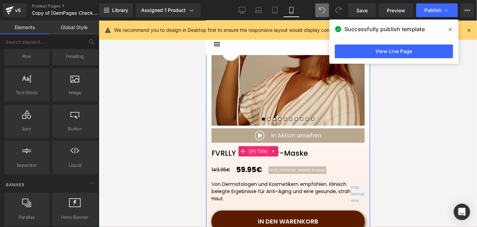
click at [260, 148] on span "(P) Title" at bounding box center [258, 151] width 22 height 10
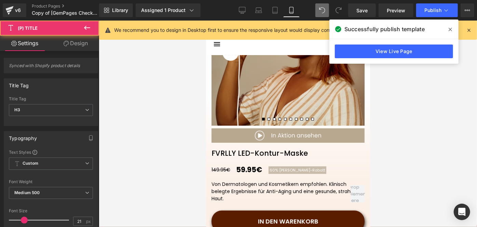
click at [90, 46] on link "Design" at bounding box center [76, 43] width 50 height 15
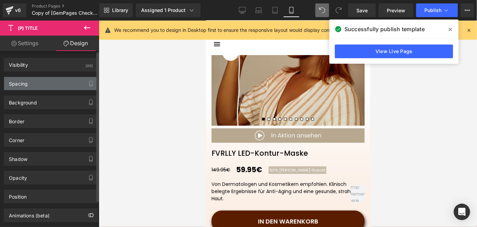
click at [49, 84] on div "Spacing" at bounding box center [51, 83] width 94 height 13
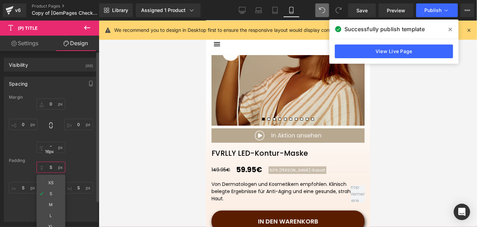
click at [49, 164] on input "text" at bounding box center [51, 166] width 29 height 11
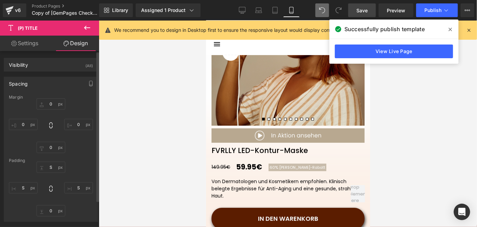
click at [368, 12] on span "Save" at bounding box center [362, 10] width 11 height 7
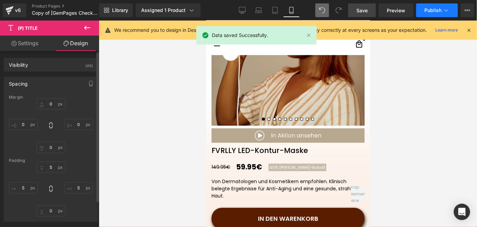
click at [425, 16] on button "Publish" at bounding box center [437, 10] width 42 height 14
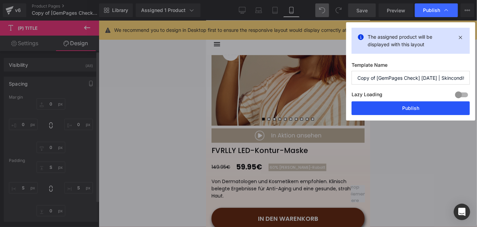
click at [396, 109] on button "Publish" at bounding box center [411, 108] width 118 height 14
